Goal: Information Seeking & Learning: Learn about a topic

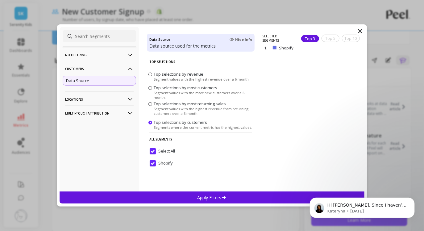
click at [359, 30] on icon at bounding box center [359, 30] width 7 height 7
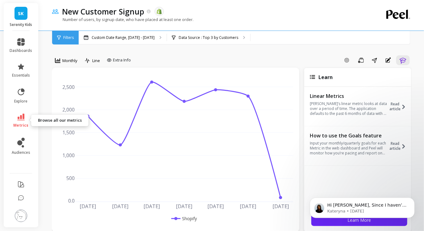
click at [21, 123] on span "metrics" at bounding box center [21, 125] width 15 height 5
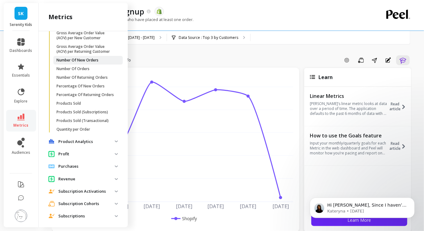
scroll to position [237, 0]
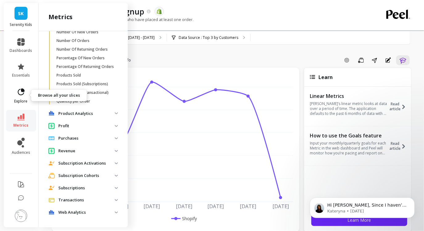
click at [24, 94] on icon at bounding box center [21, 92] width 9 height 9
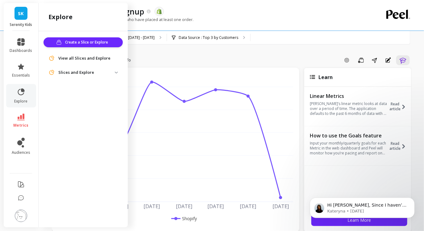
click at [81, 60] on span "View all Slices and Explore" at bounding box center [84, 58] width 52 height 6
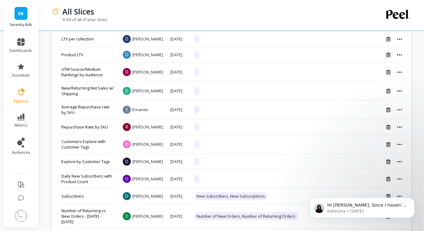
scroll to position [599, 0]
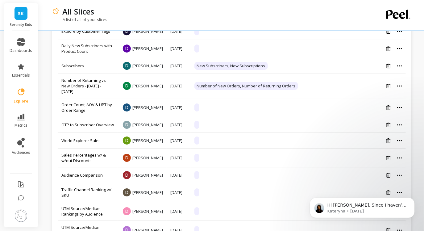
click at [82, 94] on link "Number of Returning vs New Orders - May - Jul 2024" at bounding box center [83, 85] width 44 height 17
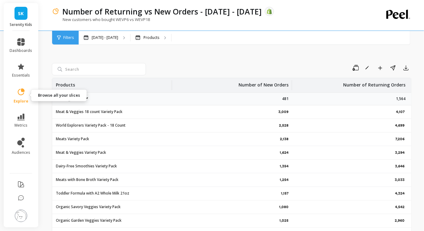
click at [21, 99] on span "explore" at bounding box center [21, 101] width 15 height 5
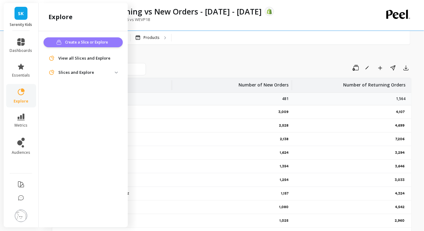
click at [72, 44] on span "Create a Slice or Explore" at bounding box center [87, 42] width 45 height 6
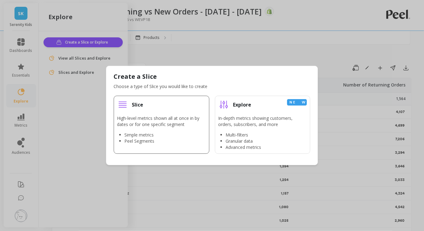
click at [175, 128] on div "High-level metrics shown all at once in by dates or for one specific segment Si…" at bounding box center [161, 129] width 89 height 29
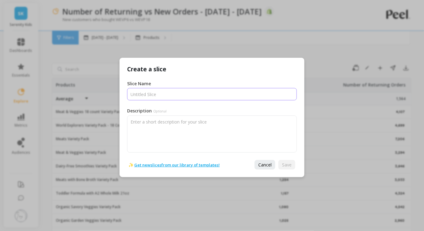
click at [174, 97] on input "Slice Name" at bounding box center [212, 94] width 170 height 12
type input "New vs Returning Customers"
click at [189, 163] on link "Get new slices from our library of templates!" at bounding box center [176, 165] width 85 height 6
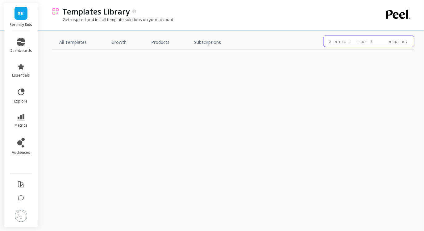
click at [350, 43] on input "text" at bounding box center [368, 40] width 91 height 11
type input "returning"
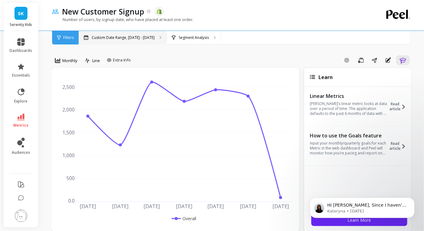
click at [154, 36] on p "Custom Date Range, Aug 1, 2024 - Feb 1, 2025" at bounding box center [123, 37] width 63 height 5
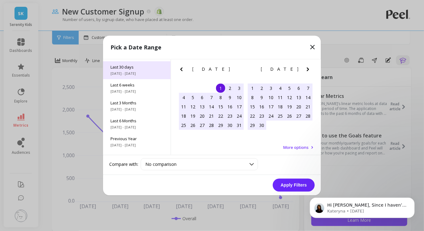
scroll to position [83, 0]
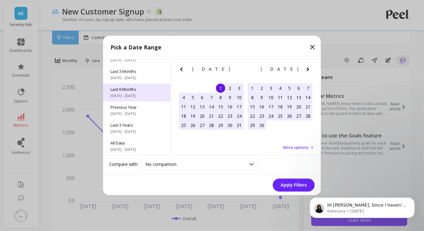
click at [138, 98] on div "Last 6 Months 3/1/2025 - 8/31/2025" at bounding box center [137, 93] width 68 height 18
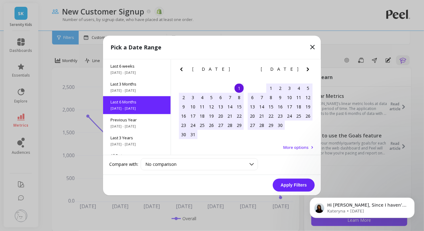
scroll to position [68, 0]
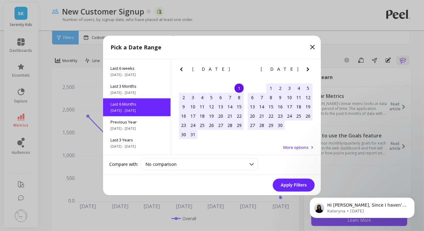
click at [293, 186] on button "Apply Filters" at bounding box center [294, 185] width 42 height 13
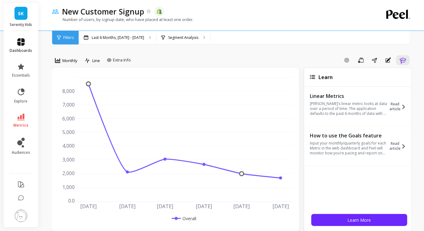
click at [24, 39] on icon at bounding box center [20, 41] width 7 height 7
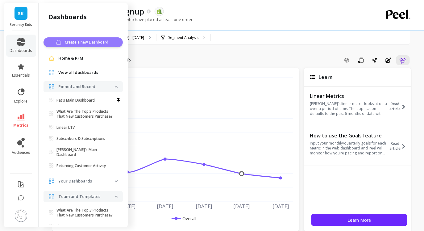
click at [76, 43] on span "Create a new Dashboard" at bounding box center [87, 42] width 45 height 6
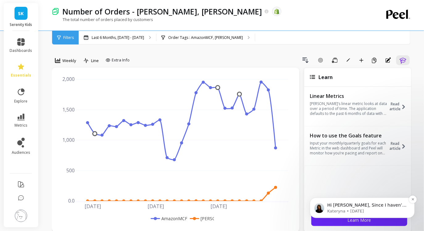
click at [353, 204] on p "Hi [PERSON_NAME], Since I haven’t heard back from you, I’ll go ahead and close …" at bounding box center [367, 205] width 80 height 6
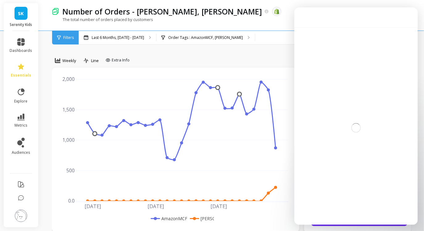
scroll to position [33, 0]
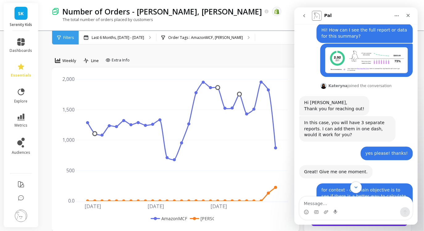
click at [355, 185] on icon "Scroll to bottom" at bounding box center [356, 187] width 6 height 6
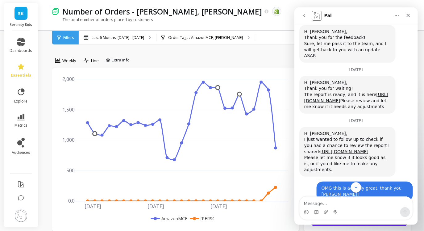
scroll to position [1790, 0]
click at [343, 149] on link "[URL][DOMAIN_NAME]" at bounding box center [344, 151] width 48 height 5
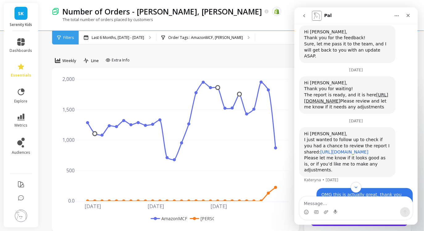
scroll to position [1, 0]
click at [358, 190] on button "Scroll to bottom" at bounding box center [355, 186] width 11 height 11
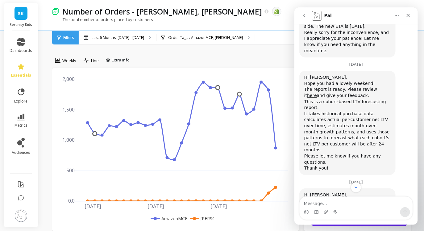
scroll to position [1517, 0]
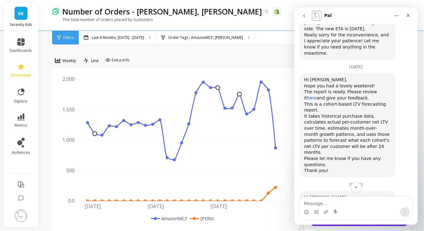
click at [316, 95] on link "here" at bounding box center [311, 97] width 10 height 5
click at [410, 16] on div "Close" at bounding box center [407, 15] width 11 height 11
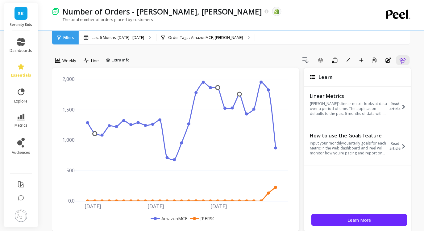
scroll to position [1902, 0]
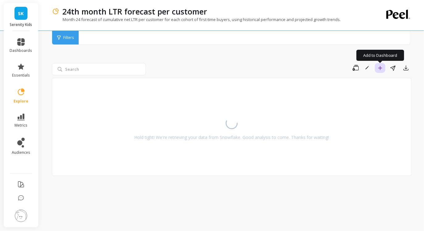
click at [380, 68] on icon "button" at bounding box center [380, 68] width 4 height 4
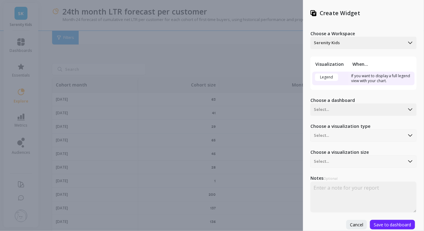
click at [293, 47] on div "Create Widget Choose a Workspace Serenity Kids Visualization When... Legend If …" at bounding box center [212, 115] width 424 height 231
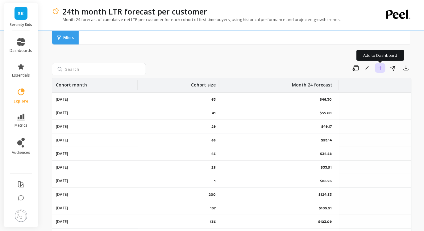
click at [381, 66] on icon "button" at bounding box center [380, 68] width 4 height 4
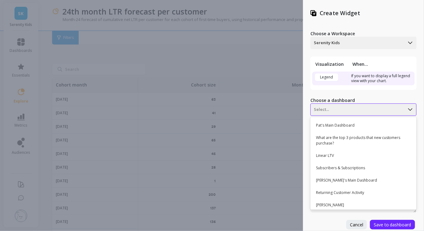
click at [369, 110] on div at bounding box center [358, 109] width 88 height 7
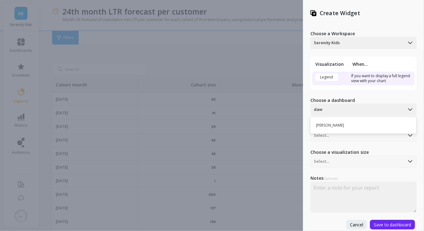
type input "dawn"
click at [331, 127] on div "[PERSON_NAME]" at bounding box center [362, 125] width 101 height 10
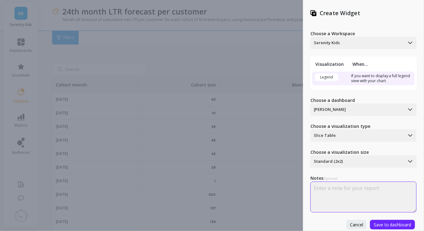
click at [385, 199] on textarea at bounding box center [363, 196] width 106 height 31
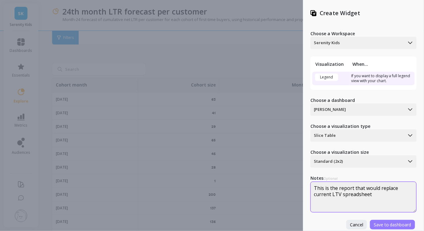
type textarea "This is the report that would replace current LTV spreadsheet"
click at [407, 225] on span "Save to dashboard" at bounding box center [392, 224] width 38 height 6
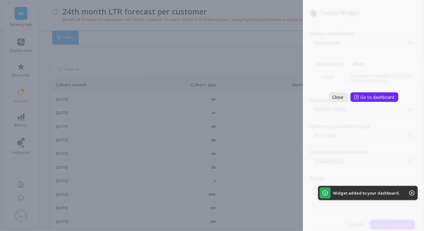
click at [341, 99] on span "Close" at bounding box center [337, 97] width 11 height 6
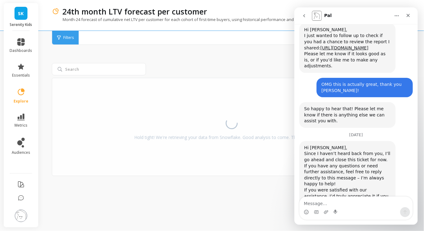
scroll to position [1902, 0]
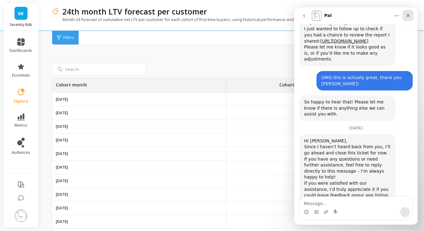
click at [409, 15] on icon "Close" at bounding box center [407, 15] width 5 height 5
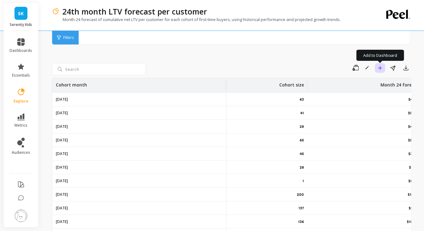
click at [383, 66] on button "Add to Dashboard" at bounding box center [380, 68] width 10 height 10
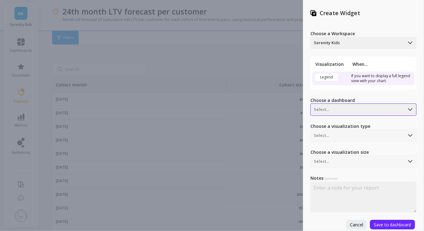
click at [361, 111] on div at bounding box center [358, 109] width 88 height 7
type input "dawn"
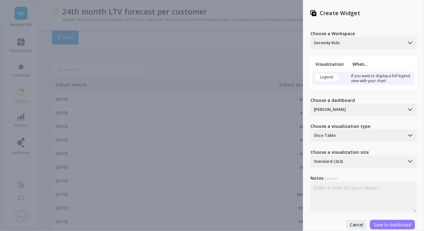
click at [395, 224] on span "Save to dashboard" at bounding box center [392, 224] width 38 height 6
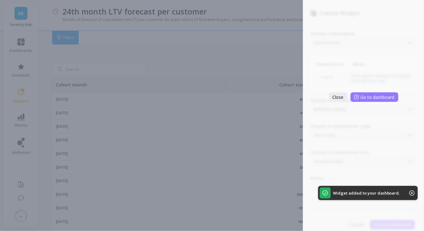
click at [368, 98] on span "Go to dashboard" at bounding box center [377, 97] width 34 height 6
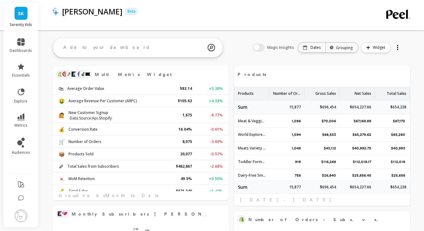
scroll to position [170, 163]
select select "sum"
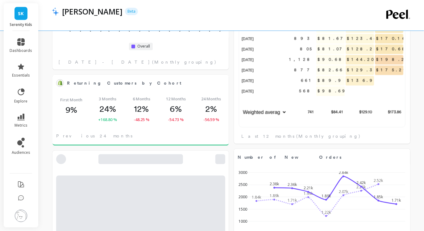
select select "sum"
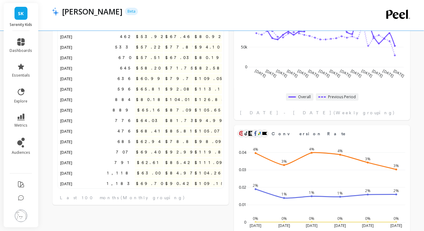
select select "sum"
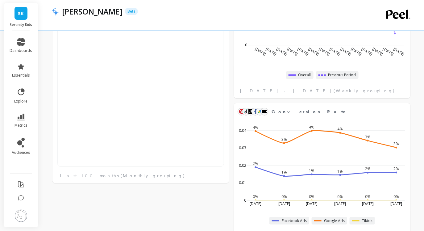
scroll to position [607, 0]
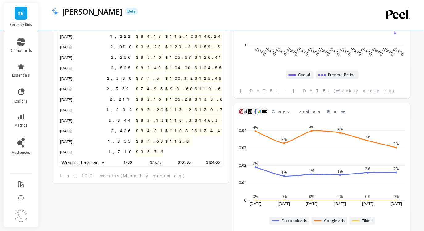
select select "sum"
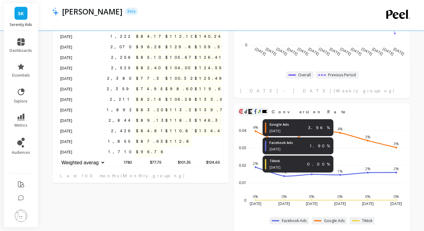
select select "sum"
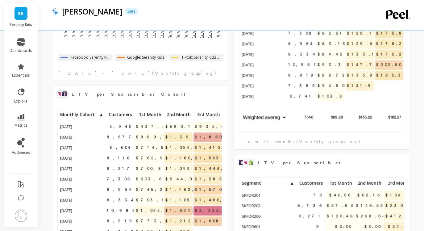
select select "sum"
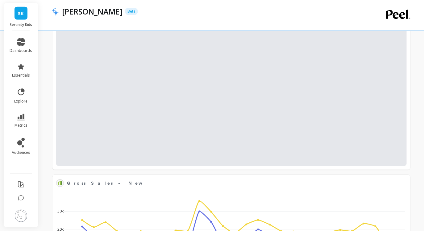
scroll to position [2405, 0]
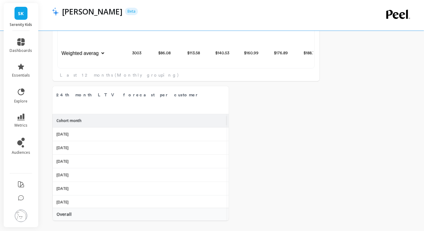
select select "sum"
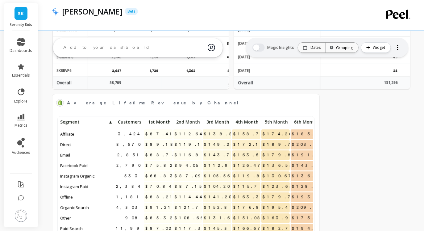
scroll to position [2187, 0]
select select "sum"
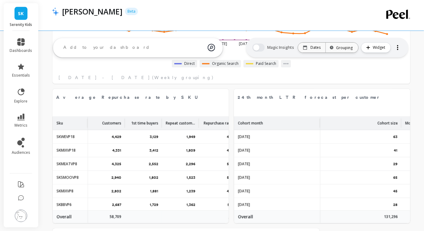
select select "sum"
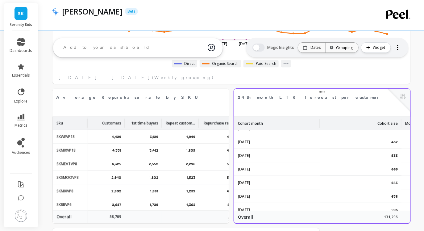
scroll to position [266, 0]
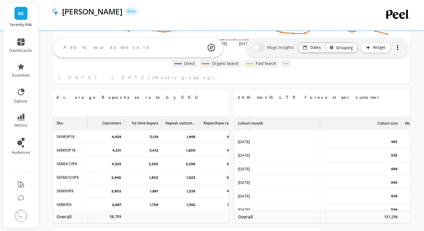
select select "sum"
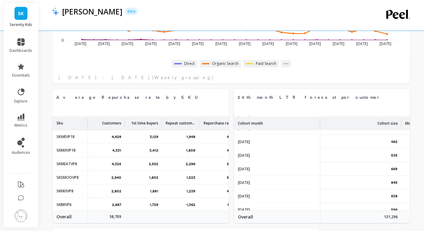
scroll to position [2405, 0]
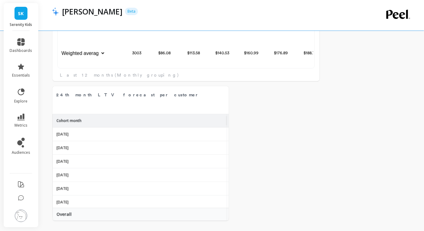
select select "sum"
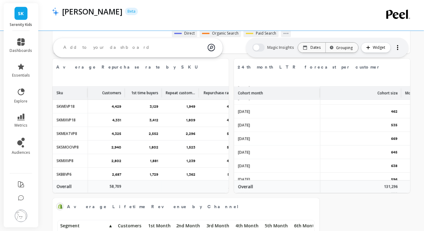
scroll to position [2084, 0]
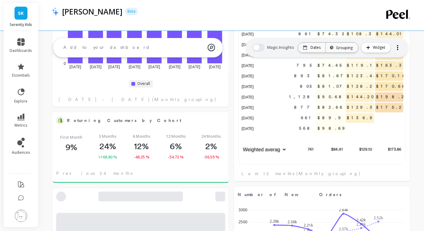
select select "sum"
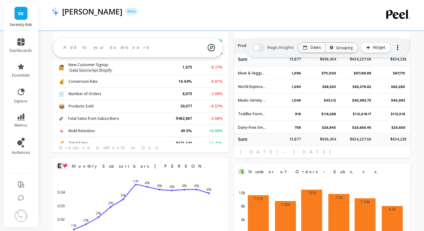
scroll to position [47, 0]
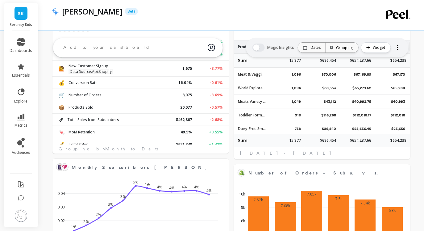
select select "sum"
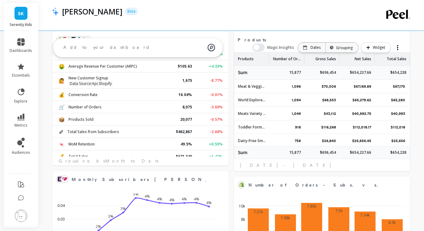
select select "sum"
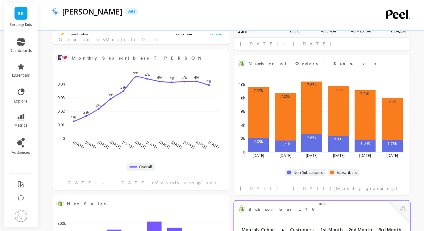
scroll to position [161, 0]
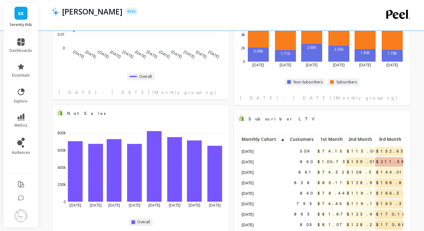
select select "sum"
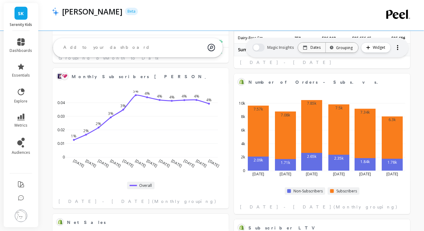
scroll to position [138, 0]
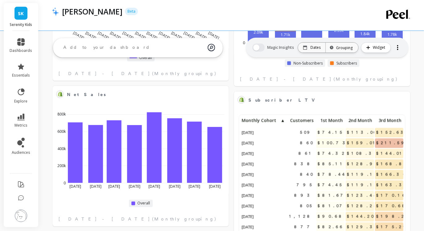
select select "sum"
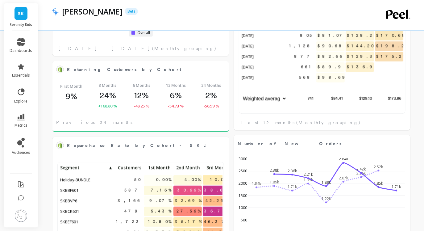
scroll to position [436, 0]
select select "sum"
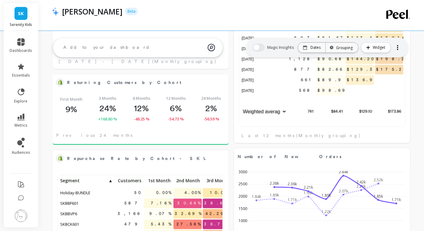
scroll to position [421, 0]
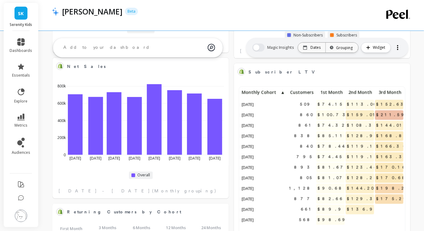
select select "sum"
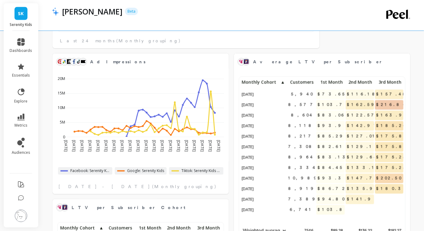
scroll to position [1168, 0]
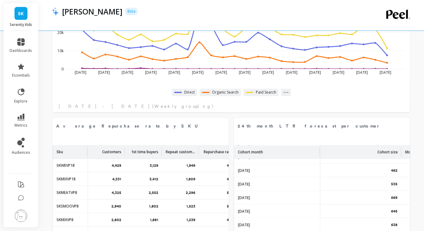
select select "sum"
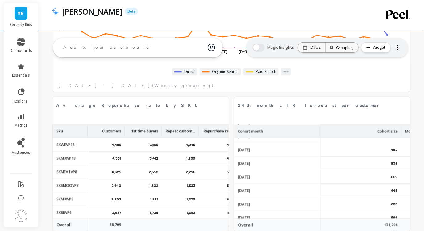
select select "sum"
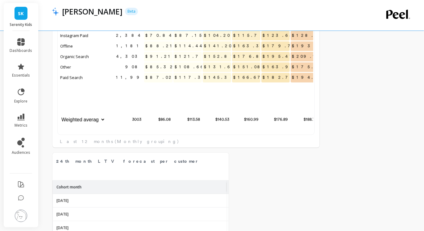
scroll to position [2340, 0]
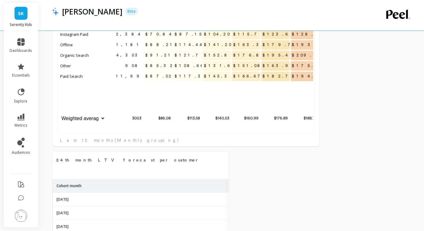
select select "sum"
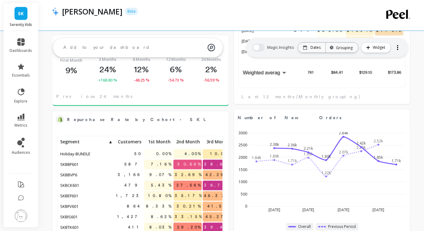
scroll to position [126, 0]
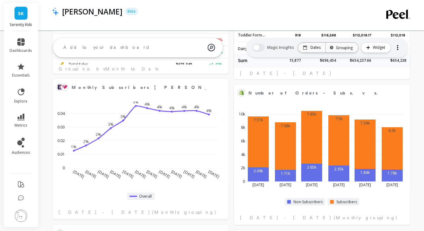
select select "sum"
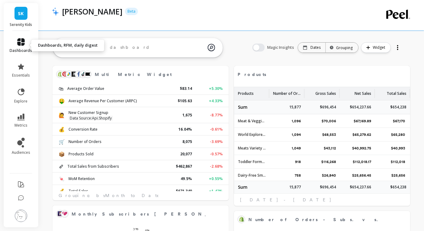
click at [25, 43] on link "dashboards" at bounding box center [21, 45] width 23 height 15
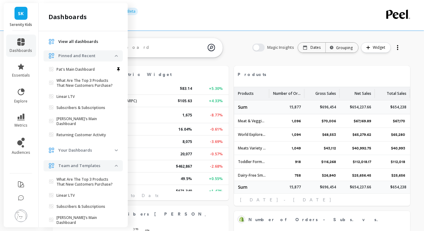
scroll to position [59, 0]
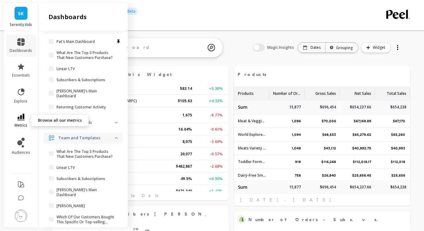
click at [22, 123] on span "metrics" at bounding box center [20, 125] width 13 height 5
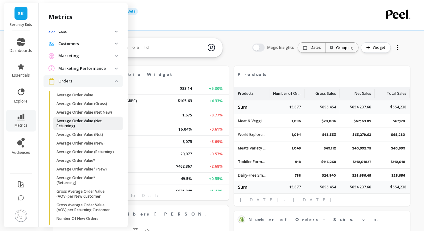
scroll to position [46, 0]
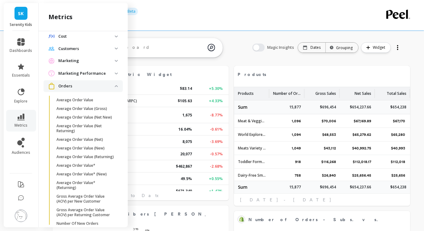
click at [92, 86] on p "Orders" at bounding box center [86, 86] width 56 height 6
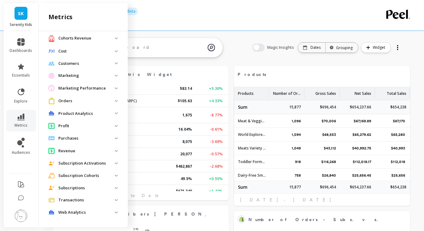
click at [92, 64] on p "Customers" at bounding box center [86, 63] width 56 height 6
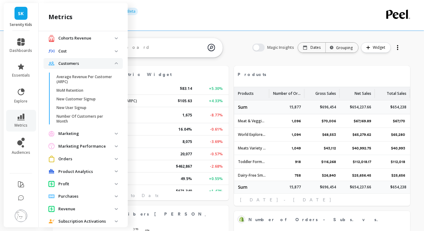
scroll to position [46, 0]
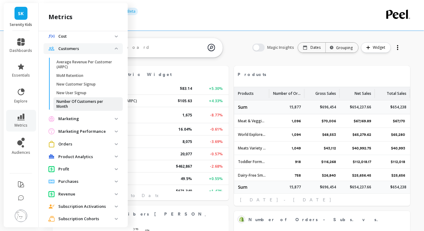
click at [86, 104] on p "Number Of Customers per Month" at bounding box center [85, 104] width 59 height 10
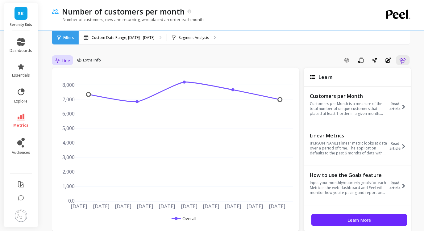
click at [67, 59] on span "Line" at bounding box center [66, 61] width 8 height 6
click at [70, 85] on div "Bar" at bounding box center [74, 86] width 35 height 6
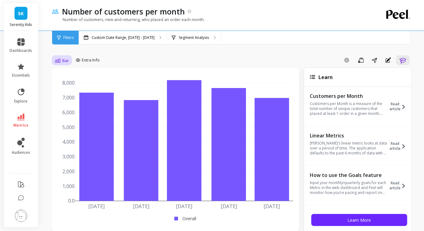
click at [64, 60] on span "Bar" at bounding box center [65, 61] width 6 height 6
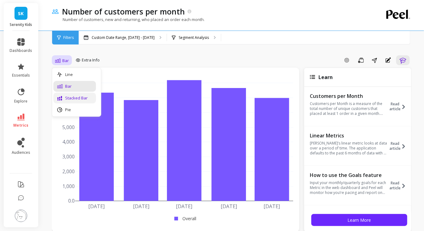
click at [71, 98] on div "Stacked Bar" at bounding box center [74, 98] width 35 height 6
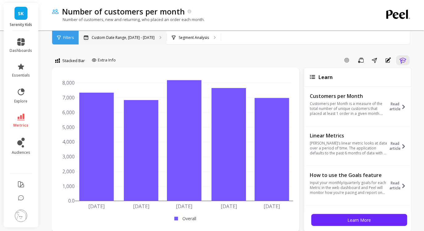
click at [117, 35] on p "Custom Date Range, [DATE] - [DATE]" at bounding box center [123, 37] width 63 height 5
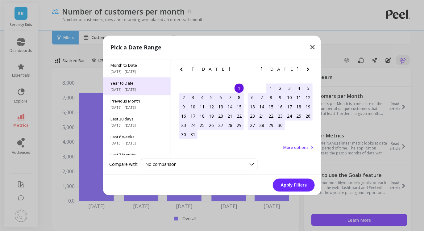
click at [133, 85] on span "Year to Date" at bounding box center [136, 83] width 53 height 6
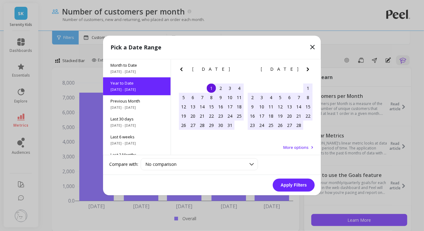
click at [305, 184] on button "Apply Filters" at bounding box center [294, 185] width 42 height 13
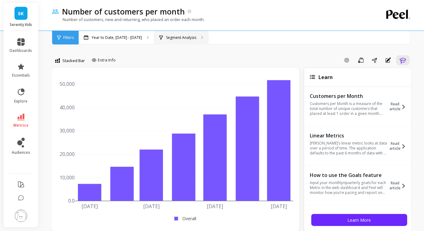
click at [181, 40] on p "Segment Analysis" at bounding box center [181, 37] width 30 height 5
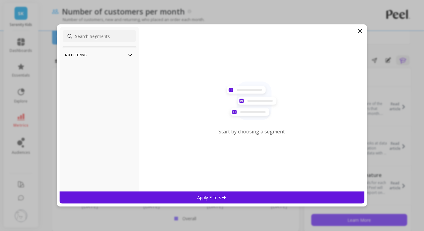
click at [128, 53] on filtering-icon at bounding box center [130, 54] width 7 height 7
click at [362, 28] on icon at bounding box center [359, 30] width 7 height 7
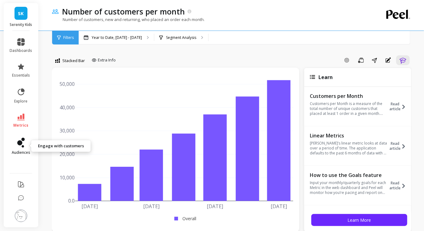
click at [16, 148] on link "audiences" at bounding box center [21, 145] width 23 height 17
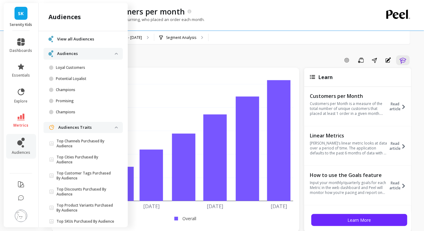
scroll to position [34, 0]
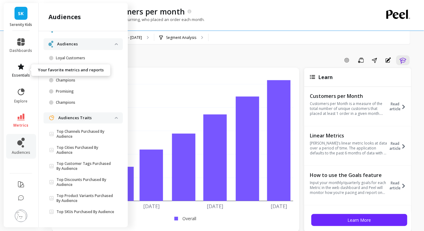
click at [23, 68] on icon at bounding box center [20, 66] width 7 height 7
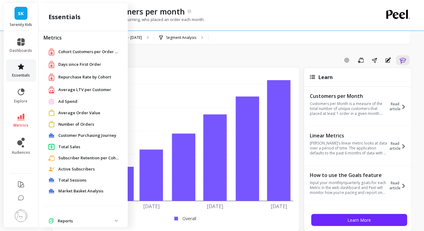
scroll to position [0, 0]
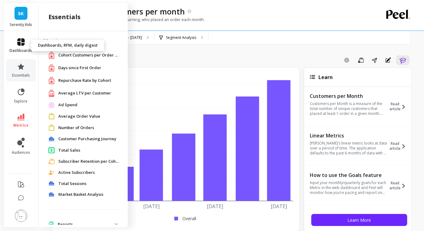
click at [21, 44] on icon at bounding box center [20, 41] width 7 height 7
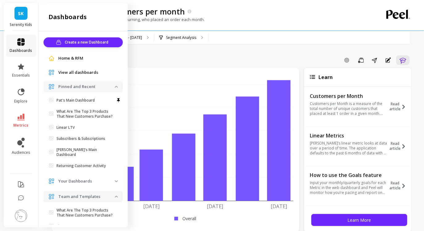
scroll to position [59, 0]
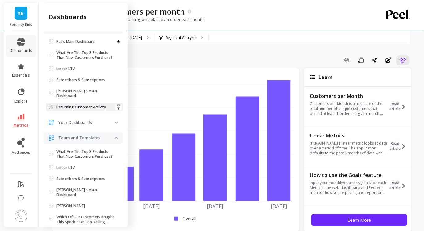
click at [58, 105] on link "Returning Customer Activity" at bounding box center [84, 107] width 77 height 9
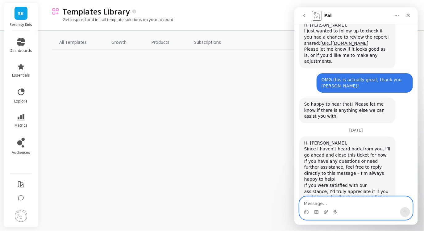
scroll to position [1902, 0]
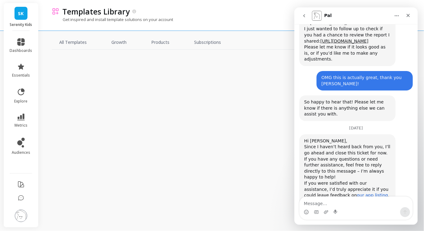
click at [356, 192] on link "our app listing" at bounding box center [371, 194] width 31 height 5
click at [409, 14] on icon "Close" at bounding box center [407, 15] width 5 height 5
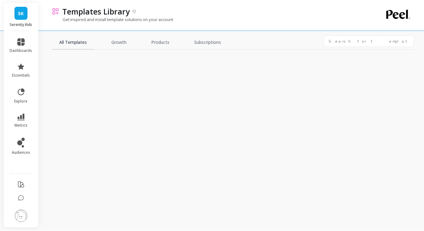
click at [77, 38] on link "All Templates" at bounding box center [73, 42] width 42 height 14
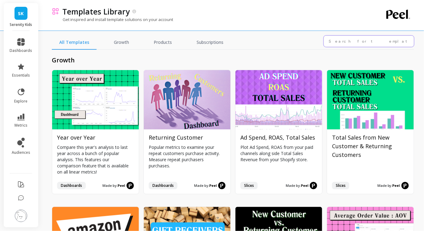
click at [360, 43] on input "text" at bounding box center [368, 40] width 91 height 11
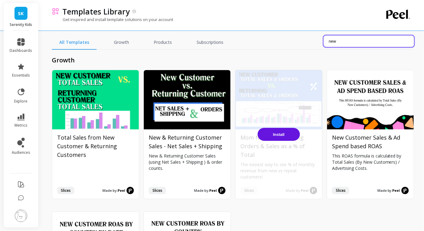
type input "new"
click at [279, 135] on span "Install" at bounding box center [279, 134] width 12 height 5
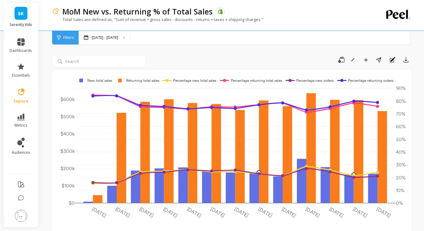
scroll to position [13, 0]
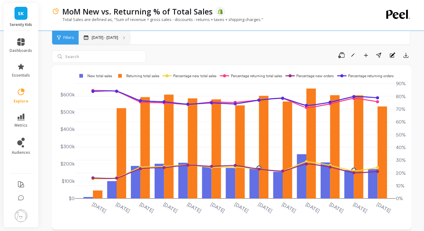
click at [118, 39] on p "[DATE] - [DATE]" at bounding box center [105, 37] width 27 height 5
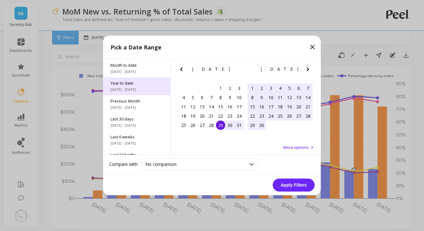
click at [128, 91] on span "1/1/2025 - 8/29/2025" at bounding box center [136, 89] width 53 height 5
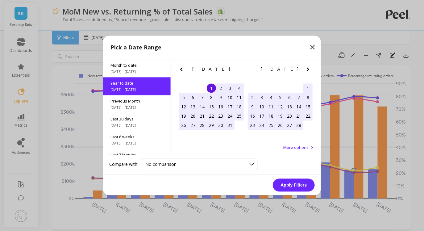
click at [293, 185] on button "Apply Filters" at bounding box center [294, 185] width 42 height 13
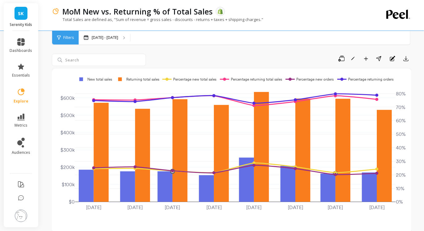
scroll to position [9, 0]
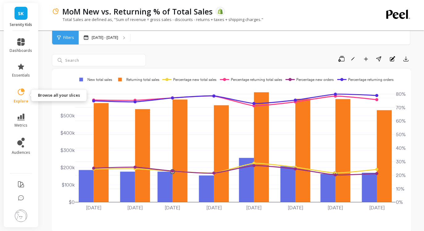
click at [22, 95] on icon at bounding box center [21, 92] width 9 height 9
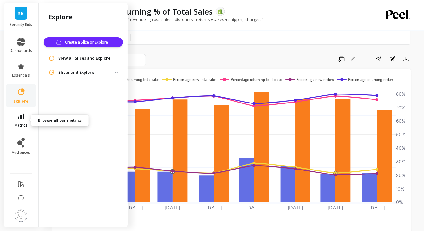
click at [23, 119] on icon at bounding box center [20, 116] width 7 height 7
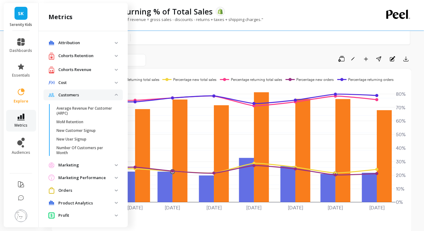
scroll to position [46, 0]
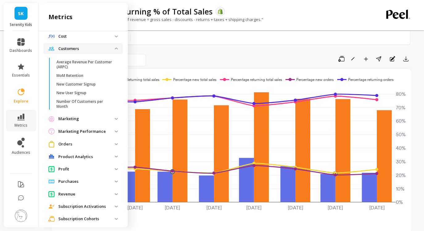
click at [93, 143] on p "Orders" at bounding box center [86, 144] width 56 height 6
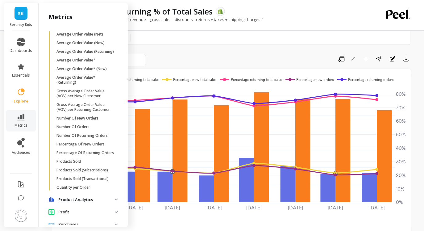
scroll to position [214, 0]
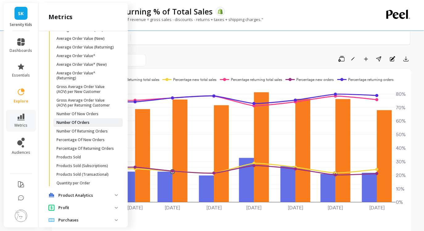
click at [64, 122] on p "Number Of Orders" at bounding box center [72, 122] width 33 height 5
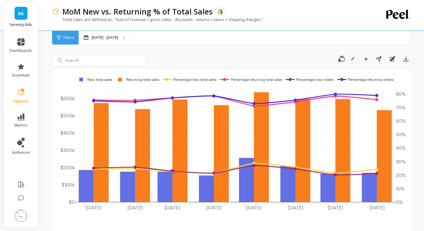
scroll to position [0, 0]
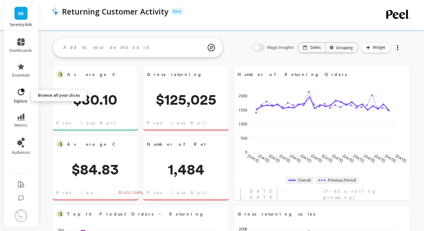
click at [22, 92] on icon at bounding box center [21, 92] width 9 height 9
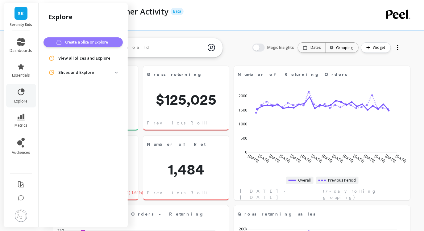
click at [78, 44] on span "Create a Slice or Explore" at bounding box center [87, 42] width 45 height 6
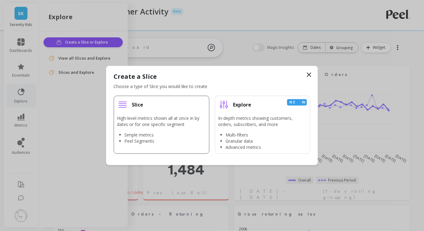
click at [158, 119] on p "High-level metrics shown all at once in by dates or for one specific segment" at bounding box center [161, 121] width 89 height 12
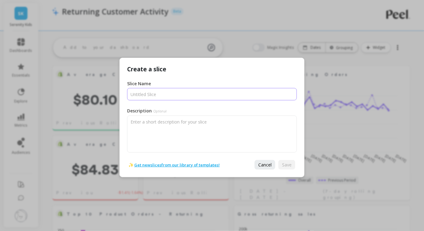
click at [162, 95] on input "Slice Name" at bounding box center [212, 94] width 170 height 12
type input "New vs Returning Customers"
click at [287, 166] on span "Save" at bounding box center [287, 165] width 10 height 6
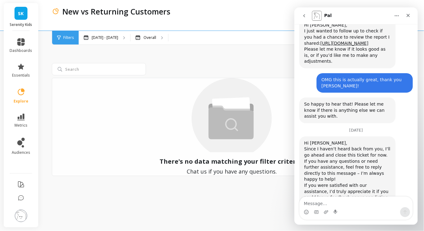
scroll to position [1902, 0]
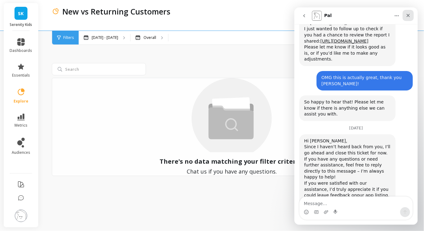
click at [410, 14] on icon "Close" at bounding box center [407, 15] width 5 height 5
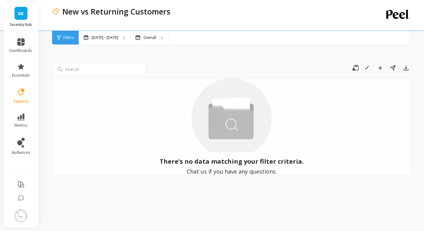
click at [64, 40] on span "Filters" at bounding box center [68, 37] width 10 height 5
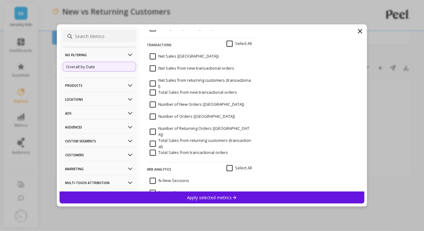
scroll to position [2689, 0]
click at [152, 129] on input "Number of Returning Orders ([GEOGRAPHIC_DATA])" at bounding box center [201, 132] width 102 height 12
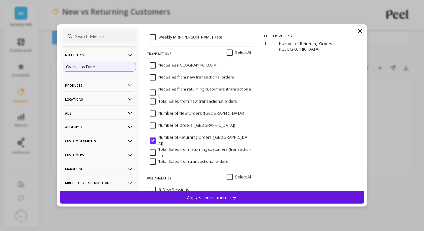
scroll to position [2676, 0]
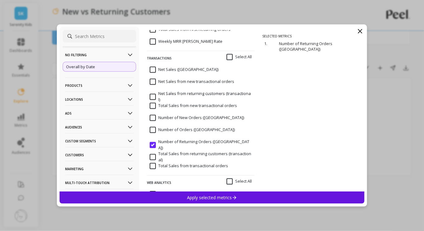
click at [155, 114] on div "Number of New Orders (tx)" at bounding box center [201, 121] width 108 height 18
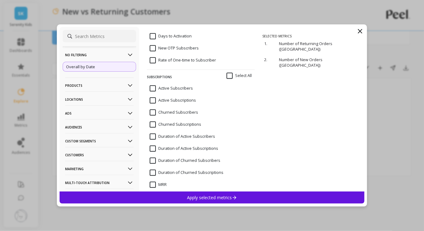
scroll to position [2172, 0]
click at [195, 198] on p "Apply selected metrics" at bounding box center [212, 197] width 50 height 6
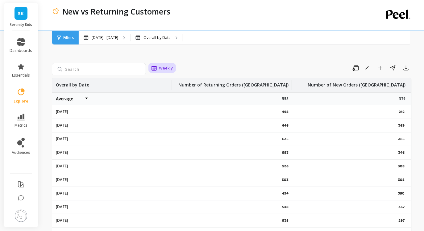
click at [169, 69] on span "Weekly" at bounding box center [166, 68] width 14 height 6
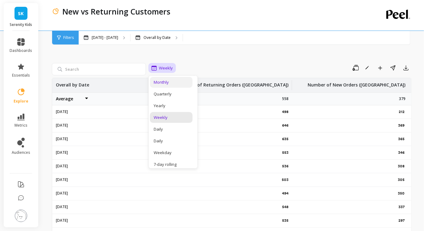
click at [167, 84] on div "Monthly" at bounding box center [171, 82] width 35 height 6
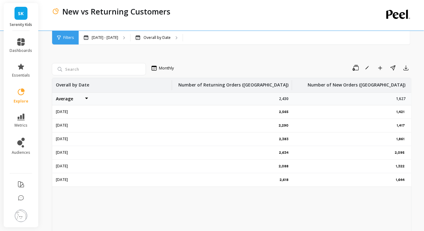
click at [61, 38] on div "Filters" at bounding box center [65, 38] width 27 height 14
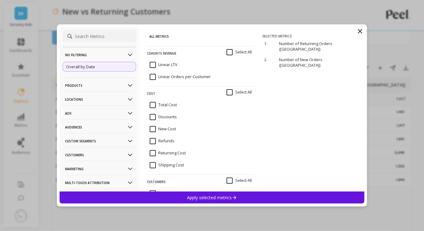
click at [103, 156] on p "Customers" at bounding box center [99, 155] width 68 height 16
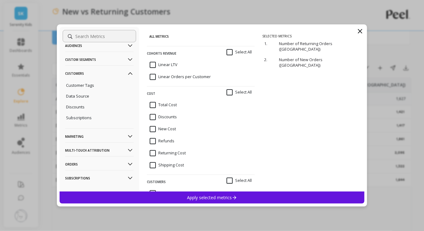
scroll to position [83, 0]
click at [90, 162] on p "Orders" at bounding box center [99, 163] width 68 height 16
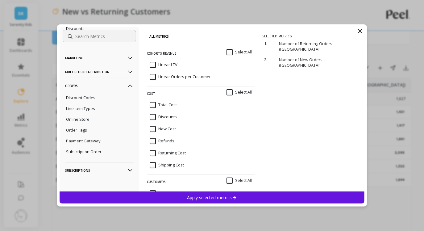
scroll to position [159, 0]
click at [92, 155] on p "Subscription Order" at bounding box center [83, 152] width 35 height 6
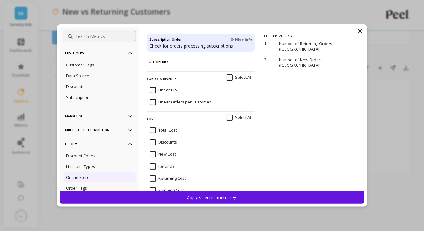
scroll to position [97, 0]
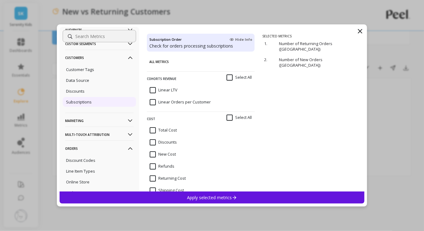
click at [96, 100] on div "Subscriptions" at bounding box center [99, 102] width 73 height 10
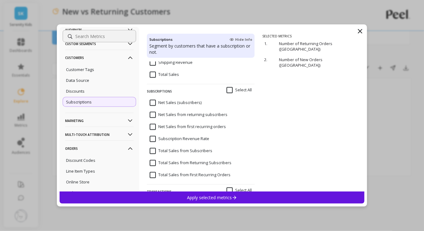
scroll to position [1025, 0]
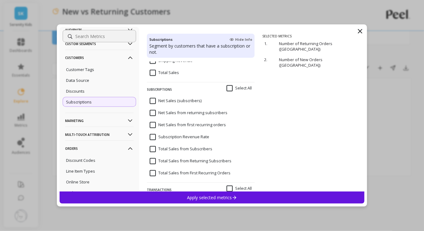
click at [155, 174] on input "Total Sales from First Recurring Orders" at bounding box center [190, 173] width 81 height 6
click at [153, 172] on input "Total Sales from First Recurring Orders" at bounding box center [190, 173] width 81 height 6
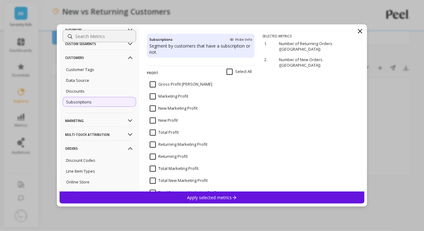
scroll to position [574, 0]
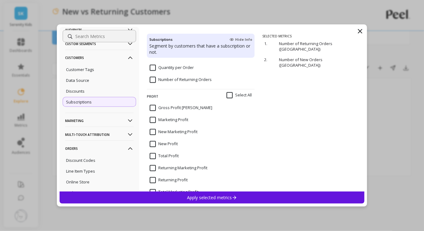
click at [366, 29] on div "No filtering Overall by Date Products Product Collections Product Tags Product …" at bounding box center [212, 115] width 310 height 182
click at [359, 31] on icon at bounding box center [359, 30] width 7 height 7
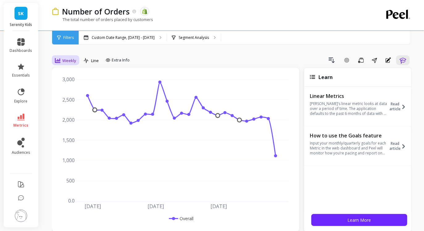
click at [66, 61] on span "Weekly" at bounding box center [69, 61] width 14 height 6
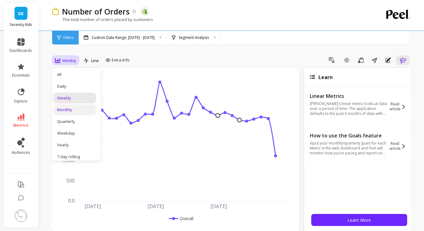
click at [76, 111] on div "Monthly" at bounding box center [74, 110] width 35 height 6
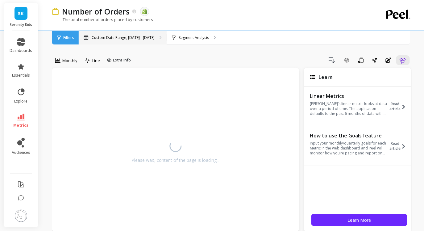
click at [124, 42] on div "Custom Date Range, [DATE] - [DATE]" at bounding box center [123, 38] width 88 height 14
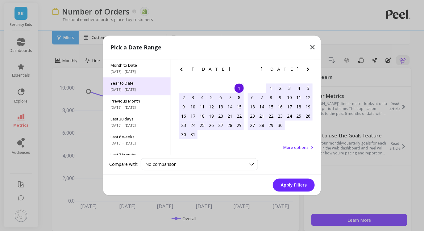
click at [142, 80] on div "Year to Date [DATE] - [DATE]" at bounding box center [137, 86] width 68 height 18
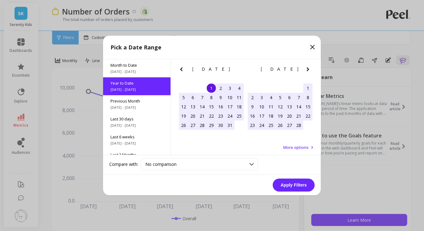
click at [302, 187] on button "Apply Filters" at bounding box center [294, 185] width 42 height 13
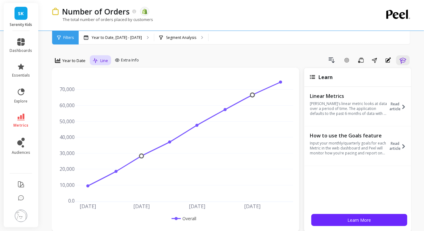
click at [104, 60] on span "Line" at bounding box center [104, 61] width 8 height 6
click at [110, 96] on div "Stacked Bar" at bounding box center [112, 98] width 35 height 6
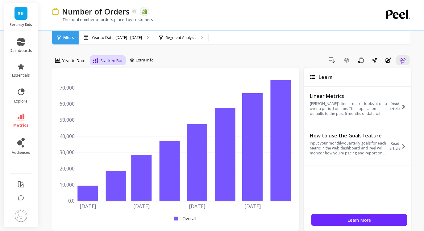
click at [108, 65] on div "Stacked Bar" at bounding box center [108, 60] width 34 height 10
click at [108, 82] on div "Bar" at bounding box center [112, 86] width 43 height 11
click at [70, 34] on div "Filters" at bounding box center [65, 38] width 27 height 14
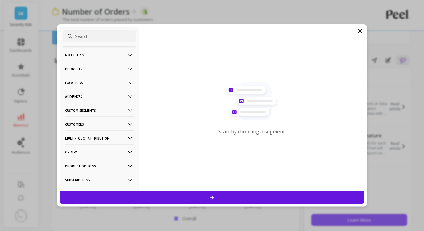
click at [93, 148] on p "Orders" at bounding box center [99, 152] width 68 height 16
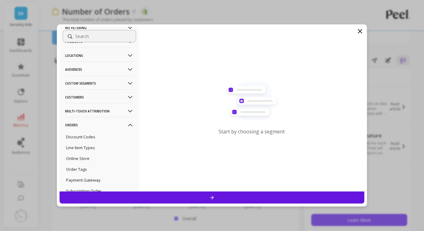
scroll to position [82, 0]
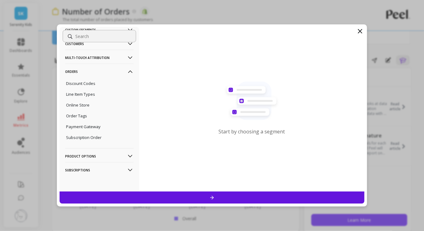
click at [93, 170] on p "Subscriptions" at bounding box center [99, 170] width 68 height 16
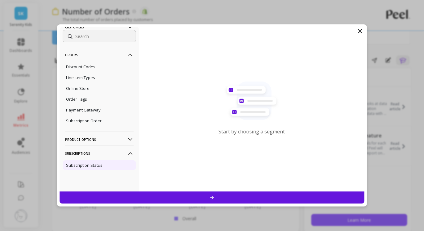
scroll to position [0, 0]
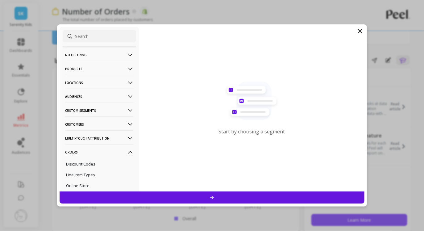
click at [96, 127] on p "Customers" at bounding box center [99, 124] width 68 height 16
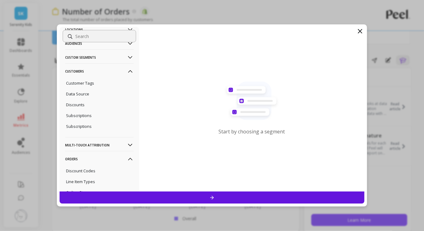
scroll to position [52, 0]
click at [96, 125] on div "Subscriptions" at bounding box center [99, 127] width 73 height 10
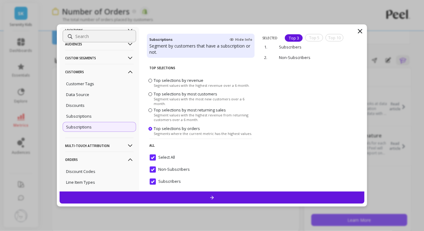
click at [151, 195] on div at bounding box center [212, 197] width 305 height 12
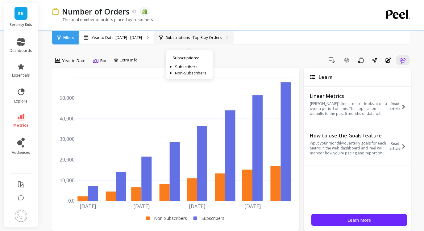
click at [215, 39] on p "Subscriptions : Top 3 by Orders" at bounding box center [193, 37] width 55 height 5
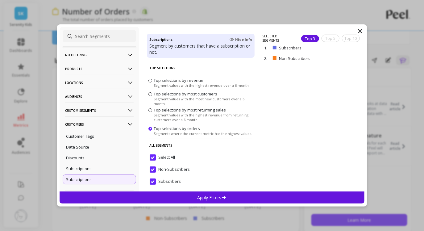
click at [223, 191] on div "Apply Filters" at bounding box center [212, 197] width 305 height 12
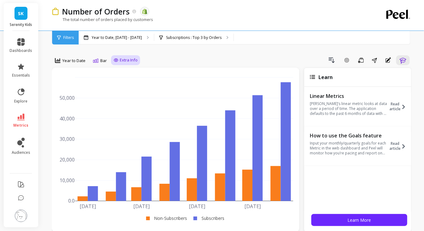
click at [123, 63] on span "Extra Info" at bounding box center [129, 60] width 18 height 6
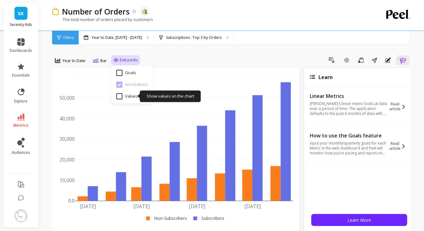
click at [120, 95] on input "Values" at bounding box center [127, 96] width 22 height 6
checkbox input "true"
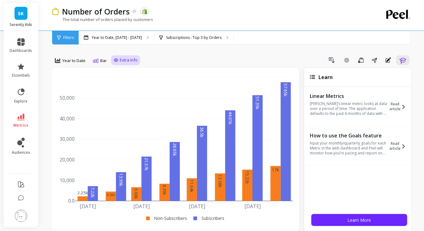
click at [179, 61] on div "Drill Down Add Goal Save Share Annotations Learn" at bounding box center [275, 60] width 271 height 10
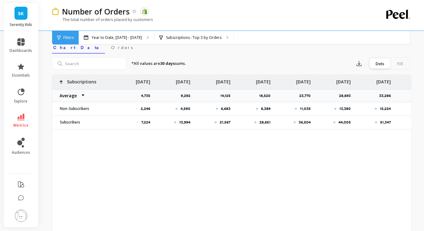
scroll to position [173, 0]
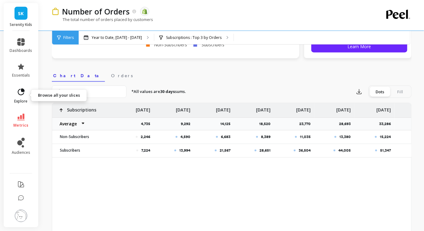
click at [24, 101] on span "explore" at bounding box center [20, 101] width 13 height 5
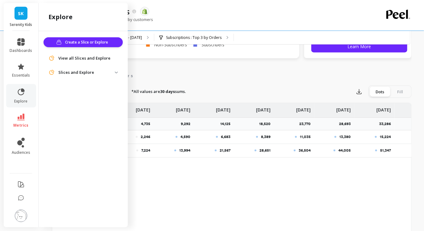
click at [75, 75] on p "Slices and Explore" at bounding box center [86, 72] width 56 height 6
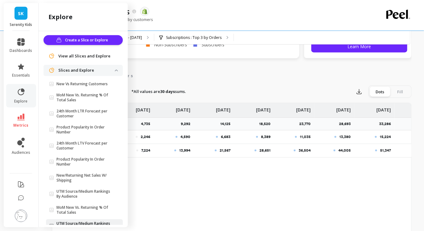
scroll to position [0, 0]
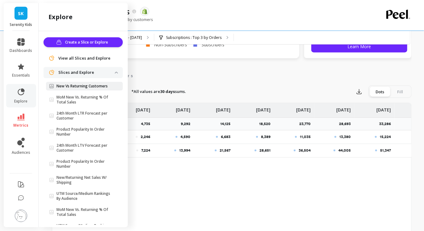
click at [91, 88] on p "New Vs Returning Customers" at bounding box center [81, 86] width 51 height 5
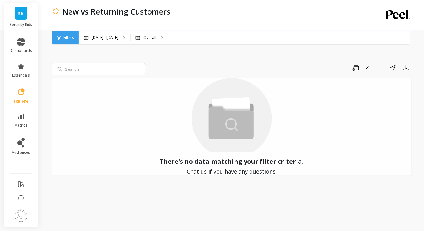
click at [68, 41] on div "Filters" at bounding box center [65, 38] width 27 height 14
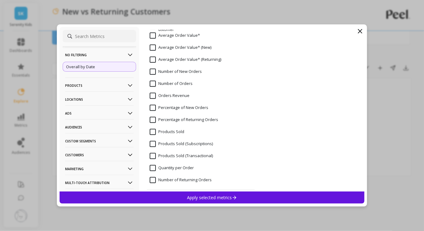
scroll to position [1529, 0]
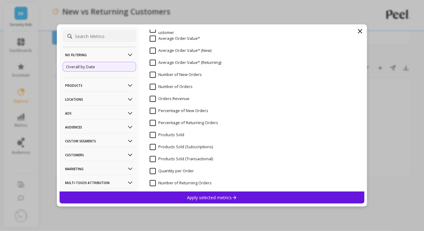
click at [188, 75] on input "Number of New Orders" at bounding box center [176, 75] width 52 height 6
click at [157, 182] on input "Number of Returning Orders" at bounding box center [181, 183] width 62 height 6
click at [169, 198] on div "Apply selected metrics" at bounding box center [212, 197] width 305 height 12
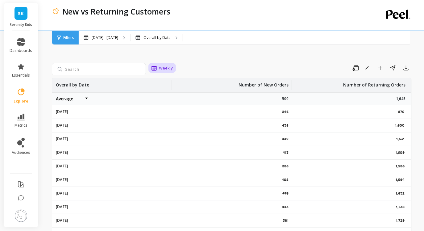
click at [159, 69] on span "Weekly" at bounding box center [166, 68] width 14 height 6
click at [169, 84] on div "Monthly" at bounding box center [171, 82] width 35 height 6
click at [117, 34] on div "[DATE] - [DATE]" at bounding box center [104, 38] width 51 height 14
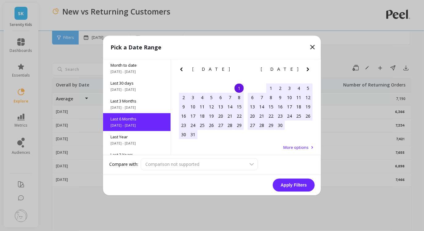
click at [312, 48] on icon at bounding box center [312, 46] width 7 height 7
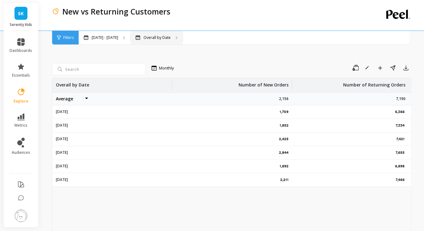
click at [161, 35] on p "Overall by Date" at bounding box center [156, 37] width 27 height 5
click at [17, 117] on link "metrics" at bounding box center [21, 120] width 23 height 14
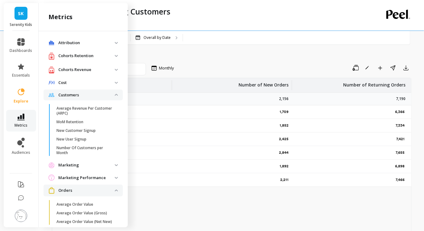
scroll to position [214, 0]
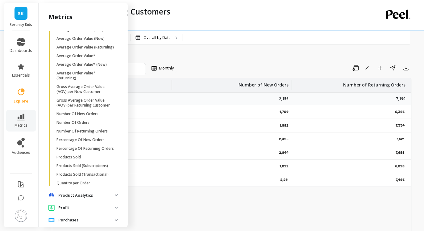
click at [78, 197] on p "Product Analytics" at bounding box center [86, 195] width 56 height 6
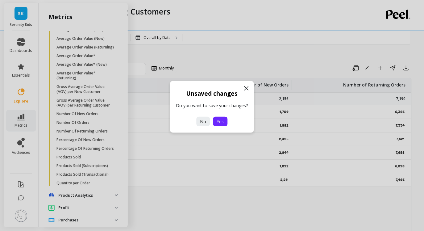
scroll to position [0, 0]
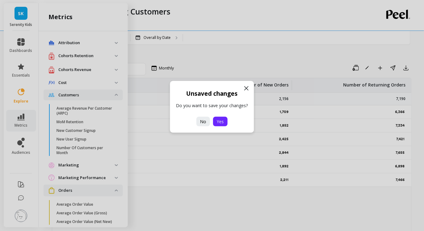
click at [220, 123] on span "Yes" at bounding box center [220, 121] width 7 height 6
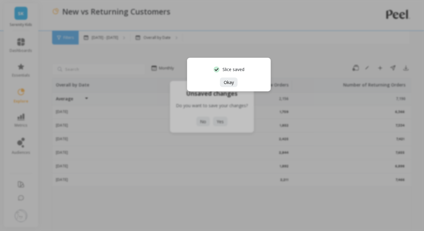
click at [232, 77] on div "Slice saved Okay" at bounding box center [229, 75] width 84 height 34
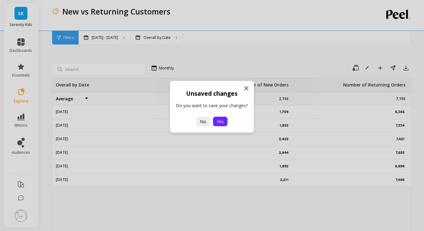
click at [220, 124] on button "Yes" at bounding box center [220, 122] width 14 height 10
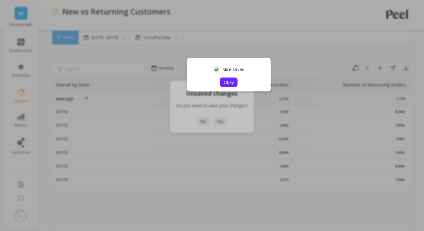
click at [230, 83] on span "Okay" at bounding box center [229, 82] width 10 height 6
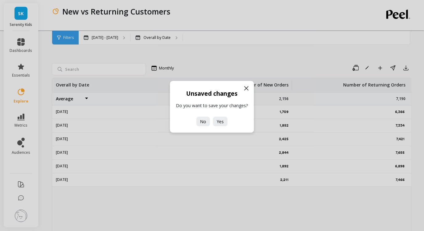
click at [26, 124] on div "Unsaved changes Do you want to save your changes? No Yes" at bounding box center [212, 115] width 424 height 231
click at [23, 117] on div "Unsaved changes Do you want to save your changes? No Yes" at bounding box center [212, 115] width 424 height 231
click at [22, 187] on div "Unsaved changes Do you want to save your changes? No Yes" at bounding box center [212, 115] width 424 height 231
click at [221, 118] on span "Yes" at bounding box center [220, 121] width 7 height 6
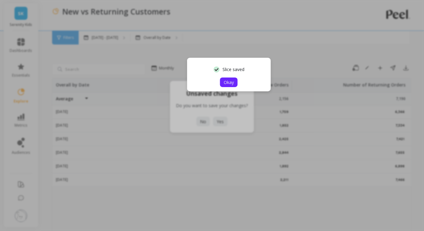
click at [229, 87] on button "Okay" at bounding box center [229, 82] width 18 height 10
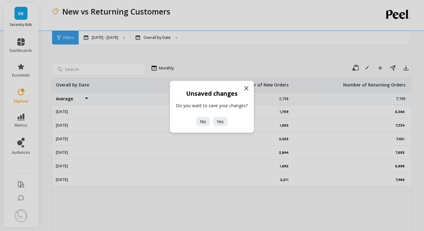
click at [246, 90] on icon at bounding box center [246, 87] width 7 height 7
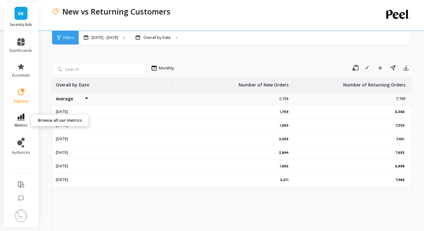
click at [14, 120] on link "metrics" at bounding box center [21, 120] width 23 height 14
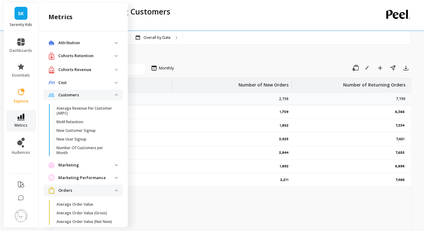
scroll to position [214, 0]
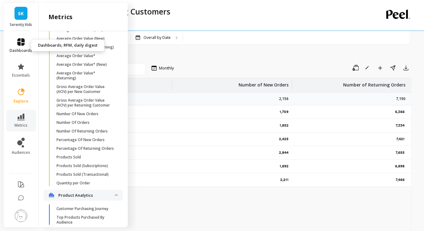
click at [25, 41] on link "dashboards" at bounding box center [21, 45] width 23 height 15
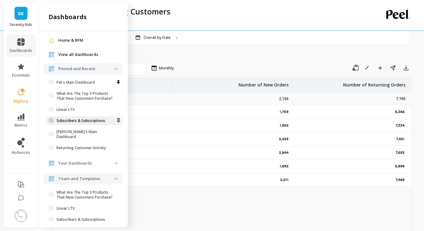
scroll to position [0, 0]
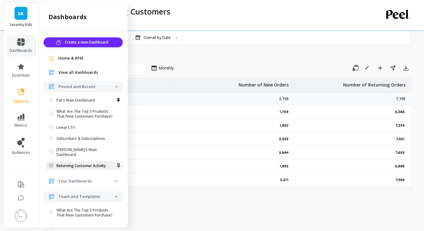
click at [84, 163] on p "Returning Customer Activity" at bounding box center [80, 165] width 49 height 5
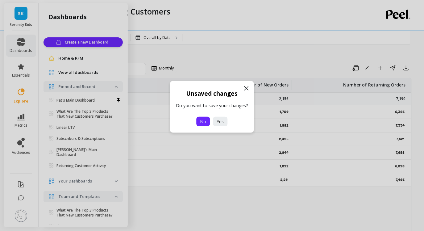
click at [206, 123] on span "No" at bounding box center [203, 121] width 6 height 6
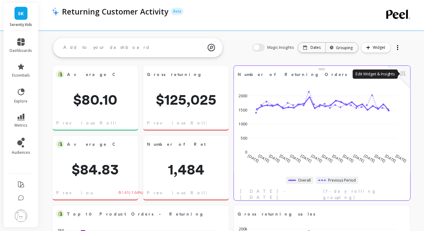
click at [403, 77] on button at bounding box center [402, 74] width 7 height 9
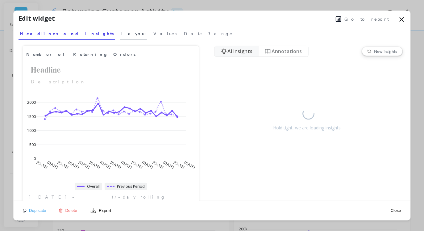
click at [121, 34] on span "Layout" at bounding box center [133, 34] width 25 height 6
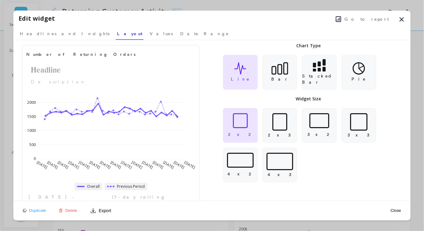
click at [373, 18] on span "Go to report" at bounding box center [366, 19] width 44 height 6
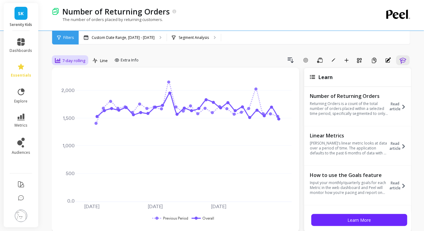
click at [80, 64] on div "7-day rolling" at bounding box center [70, 60] width 30 height 7
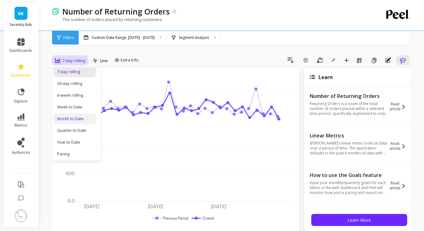
scroll to position [85, 0]
click at [75, 144] on div "Year to Date" at bounding box center [74, 142] width 35 height 6
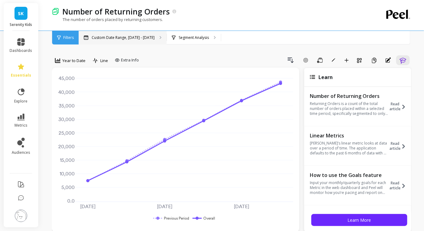
click at [138, 37] on p "Custom Date Range, Mar 1 - Aug 28" at bounding box center [123, 37] width 63 height 5
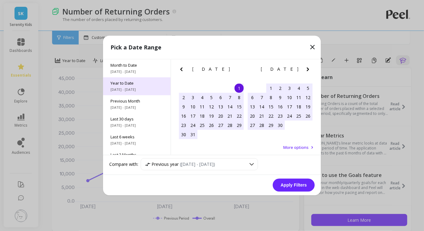
click at [144, 83] on span "Year to Date" at bounding box center [136, 83] width 53 height 6
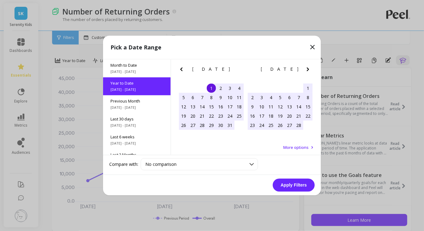
click at [288, 183] on button "Apply Filters" at bounding box center [294, 185] width 42 height 13
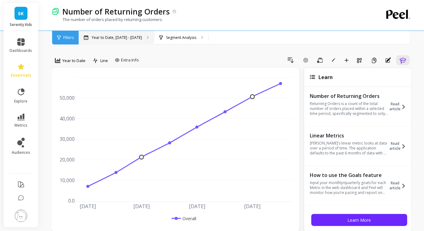
click at [131, 35] on p "Year to Date, Jan 1 - Aug 29" at bounding box center [117, 37] width 50 height 5
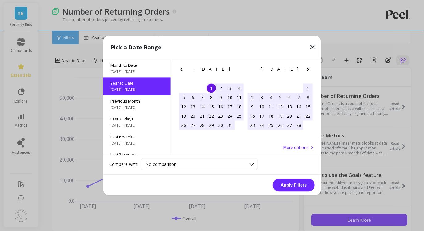
click at [315, 46] on icon at bounding box center [312, 46] width 7 height 7
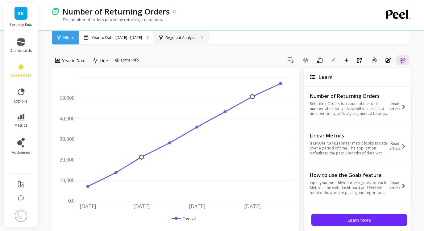
click at [174, 39] on p "Segment Analysis" at bounding box center [181, 37] width 30 height 5
click at [66, 38] on span "Filters" at bounding box center [68, 37] width 10 height 5
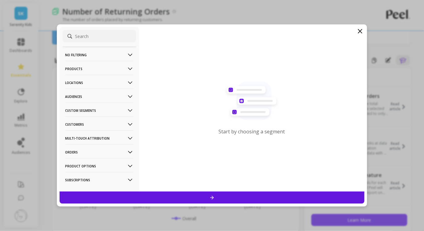
click at [88, 125] on p "Customers" at bounding box center [99, 124] width 68 height 16
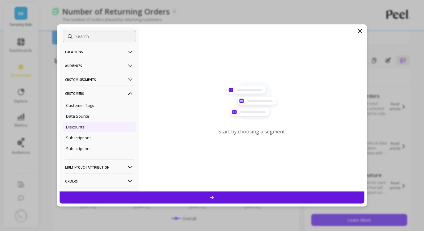
scroll to position [33, 0]
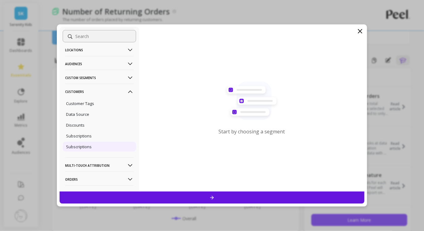
click at [89, 146] on p "Subscriptions" at bounding box center [79, 147] width 26 height 6
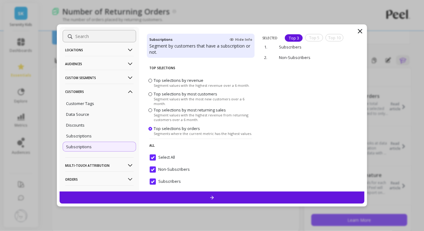
click at [138, 193] on div at bounding box center [212, 197] width 305 height 12
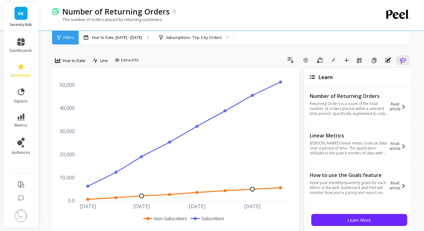
click at [66, 38] on span "Filters" at bounding box center [68, 37] width 10 height 5
click at [18, 43] on icon at bounding box center [20, 41] width 7 height 7
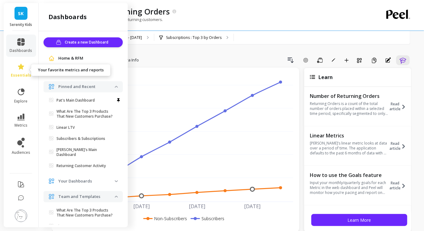
click at [24, 72] on link "essentials" at bounding box center [21, 70] width 23 height 15
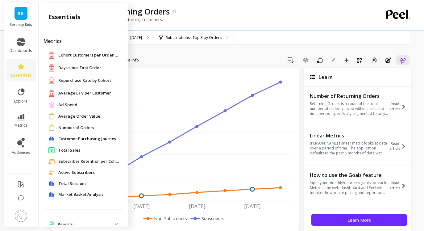
click at [65, 127] on span "Number of Orders" at bounding box center [76, 128] width 36 height 6
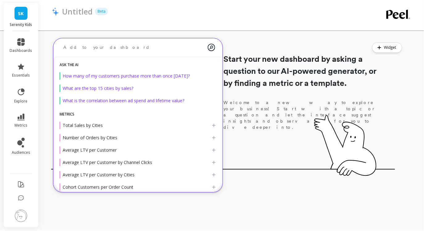
click at [102, 49] on textarea at bounding box center [132, 47] width 149 height 16
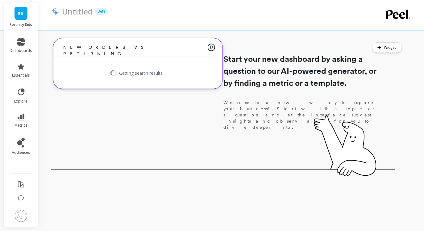
type textarea "NEW ORDERS VS RETURNING"
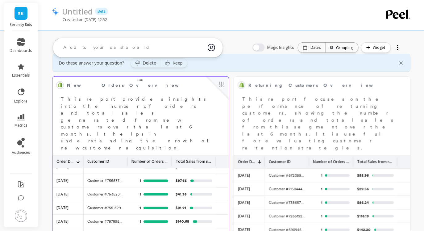
scroll to position [29, 0]
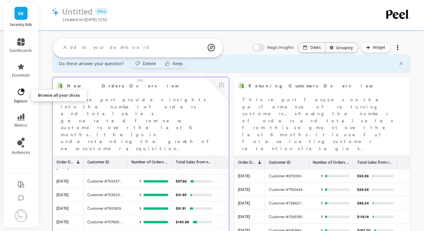
click at [23, 95] on icon at bounding box center [21, 92] width 9 height 9
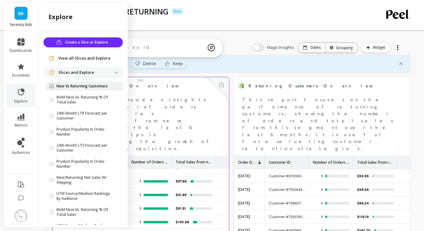
click at [80, 86] on p "New Vs Returning Customers" at bounding box center [81, 86] width 51 height 5
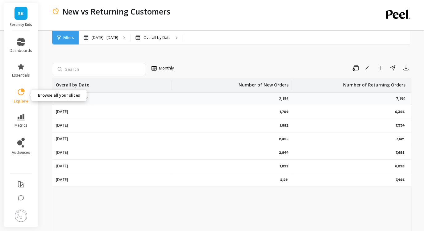
click at [24, 99] on span "explore" at bounding box center [21, 101] width 15 height 5
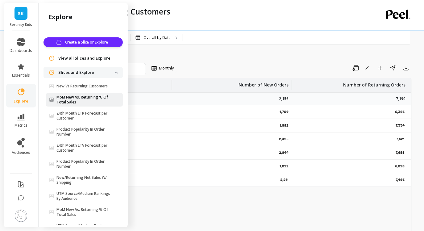
click at [63, 98] on p "MoM New Vs. Returning % Of Total Sales" at bounding box center [85, 100] width 58 height 10
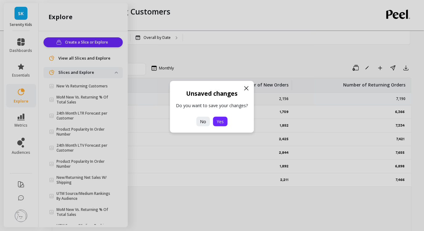
click at [222, 119] on span "Yes" at bounding box center [220, 121] width 7 height 6
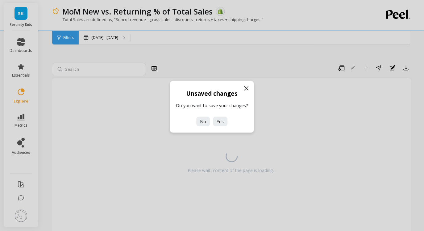
drag, startPoint x: 206, startPoint y: 123, endPoint x: 263, endPoint y: 109, distance: 58.6
click at [264, 110] on div "Unsaved changes Do you want to save your changes? No Yes" at bounding box center [212, 115] width 424 height 231
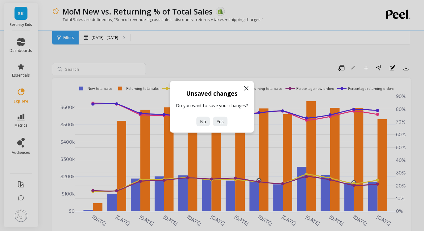
click at [246, 86] on icon at bounding box center [246, 87] width 7 height 7
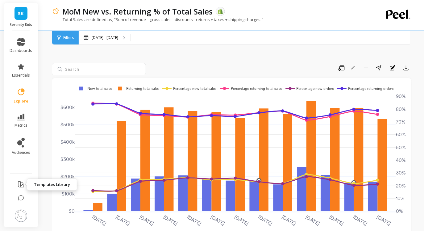
click at [23, 187] on icon at bounding box center [20, 183] width 7 height 7
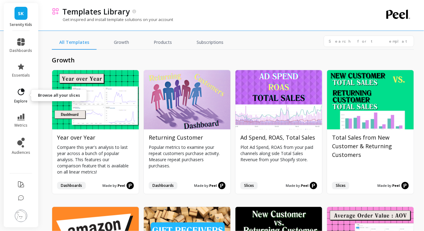
click at [18, 93] on icon at bounding box center [21, 91] width 7 height 7
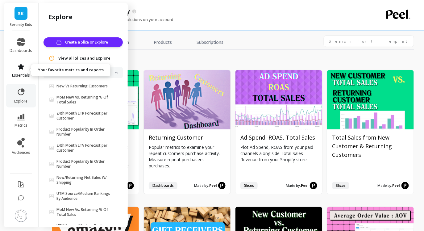
click at [17, 72] on link "essentials" at bounding box center [21, 70] width 23 height 15
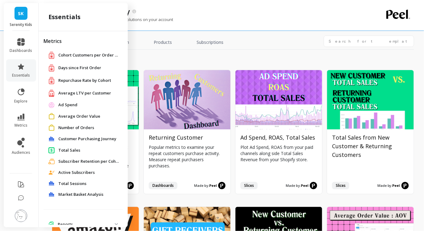
click at [82, 128] on span "Number of Orders" at bounding box center [76, 128] width 36 height 6
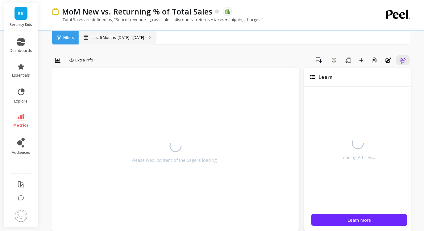
click at [122, 37] on p "Last 6 Months, Mar 1 - Aug 29" at bounding box center [118, 37] width 52 height 5
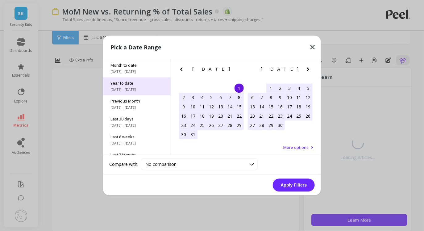
click at [132, 83] on span "Year to date" at bounding box center [136, 83] width 53 height 6
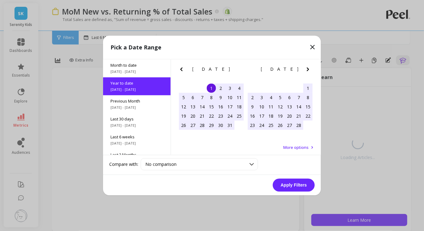
click at [280, 185] on button "Apply Filters" at bounding box center [294, 185] width 42 height 13
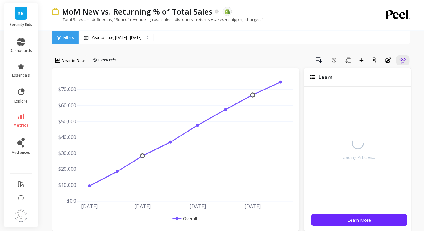
click at [61, 36] on div "Filters" at bounding box center [65, 38] width 27 height 14
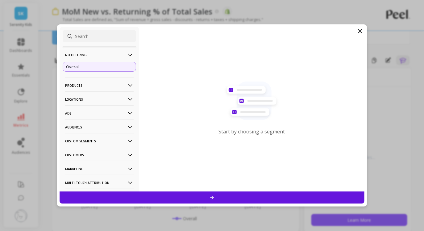
scroll to position [40, 0]
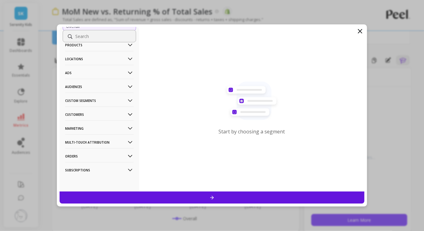
click at [92, 167] on p "Subscriptions" at bounding box center [99, 170] width 68 height 16
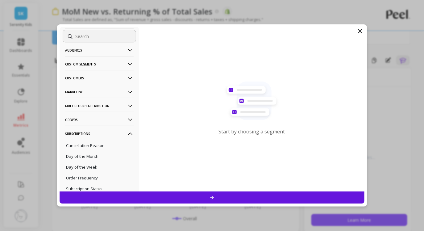
scroll to position [101, 0]
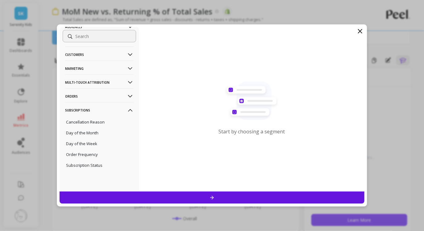
click at [92, 167] on p "Subscription Status" at bounding box center [84, 165] width 36 height 6
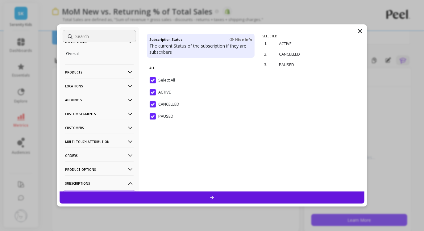
scroll to position [13, 0]
click at [83, 123] on p "Customers" at bounding box center [99, 128] width 68 height 16
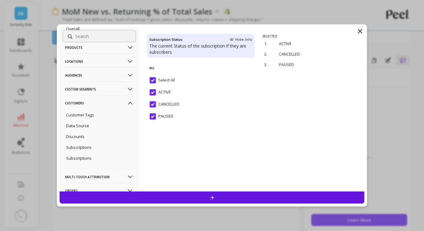
scroll to position [49, 0]
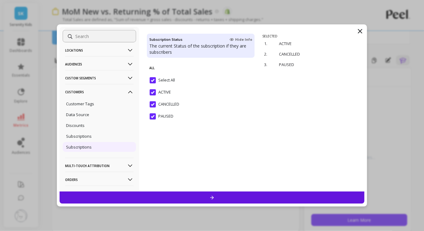
click at [83, 147] on p "Subscriptions" at bounding box center [79, 147] width 26 height 6
click at [137, 191] on div "No filtering Overall Products Product Collections Product Tags Product Types Pr…" at bounding box center [100, 109] width 80 height 164
click at [139, 194] on div at bounding box center [212, 197] width 305 height 12
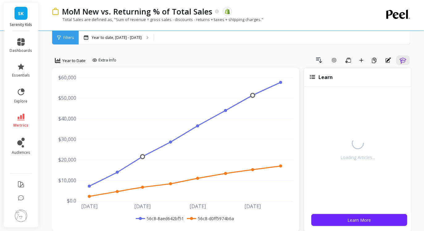
click at [69, 39] on span "Filters" at bounding box center [68, 37] width 10 height 5
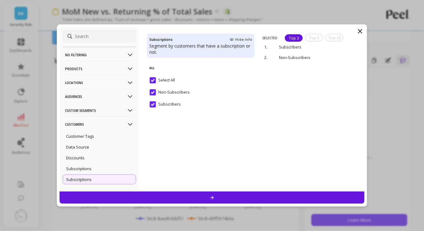
click at [157, 79] on input "Select All" at bounding box center [162, 80] width 25 height 6
click at [154, 79] on input "Select All" at bounding box center [162, 80] width 25 height 6
click at [183, 196] on div at bounding box center [212, 197] width 305 height 12
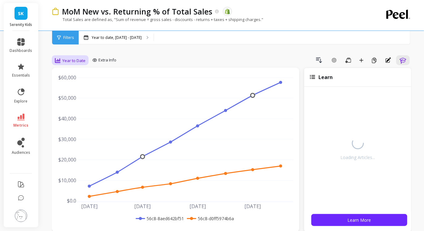
click at [78, 64] on div "Year to Date" at bounding box center [70, 60] width 31 height 7
click at [74, 114] on div "Monthly" at bounding box center [74, 109] width 43 height 11
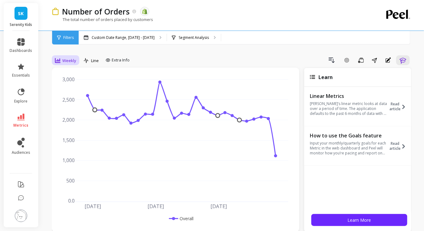
click at [60, 62] on icon at bounding box center [58, 60] width 6 height 5
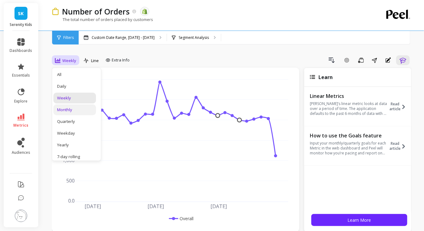
click at [74, 110] on div "Monthly" at bounding box center [74, 110] width 35 height 6
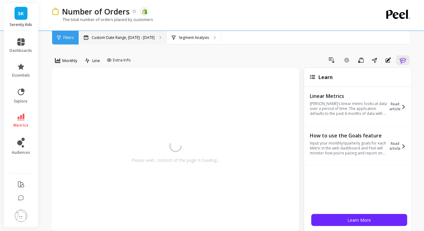
click at [122, 38] on p "Custom Date Range, [DATE] - [DATE]" at bounding box center [123, 37] width 63 height 5
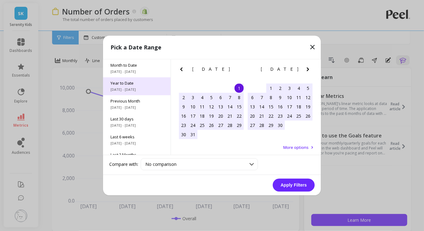
click at [136, 88] on span "[DATE] - [DATE]" at bounding box center [136, 89] width 53 height 5
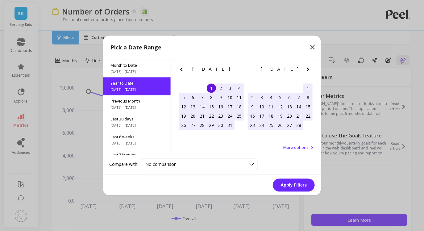
click at [285, 181] on button "Apply Filters" at bounding box center [294, 185] width 42 height 13
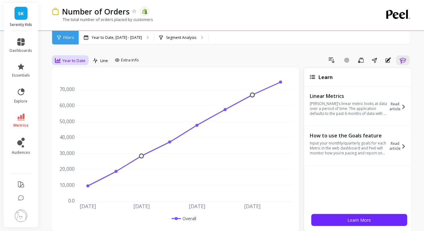
click at [73, 61] on span "Year to Date" at bounding box center [73, 61] width 23 height 6
click at [70, 109] on div "Monthly" at bounding box center [74, 110] width 35 height 6
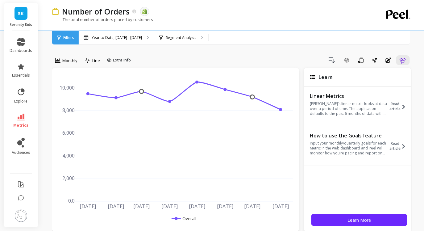
click at [65, 39] on span "Filters" at bounding box center [68, 37] width 10 height 5
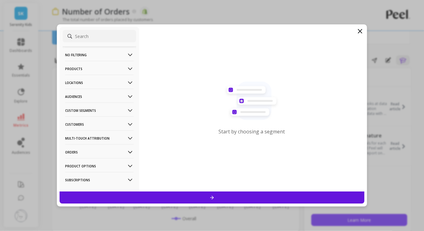
click at [92, 122] on p "Customers" at bounding box center [99, 124] width 68 height 16
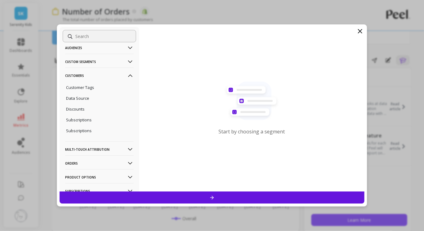
scroll to position [49, 0]
click at [88, 130] on p "Subscriptions" at bounding box center [79, 130] width 26 height 6
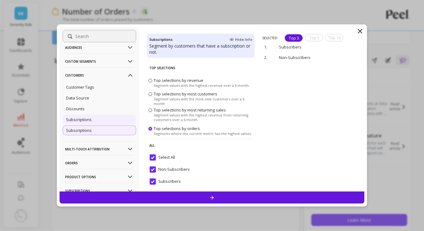
click at [88, 121] on p "Subscriptions" at bounding box center [79, 120] width 26 height 6
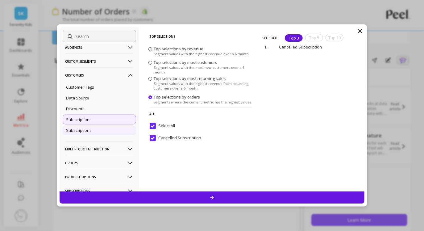
click at [88, 132] on p "Subscriptions" at bounding box center [79, 130] width 26 height 6
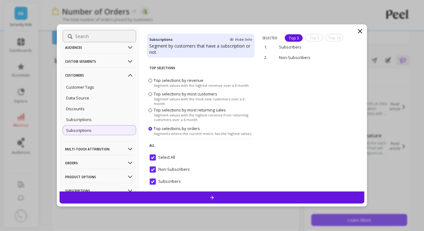
click at [152, 195] on div at bounding box center [212, 197] width 305 height 12
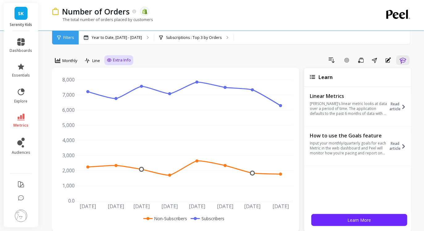
click at [118, 61] on span "Extra Info" at bounding box center [122, 60] width 18 height 6
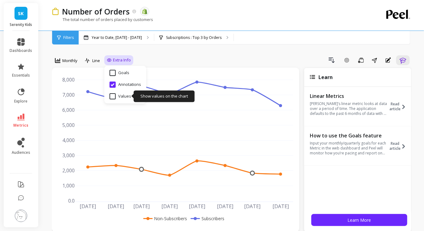
click at [116, 95] on input "Values" at bounding box center [120, 96] width 22 height 6
checkbox input "true"
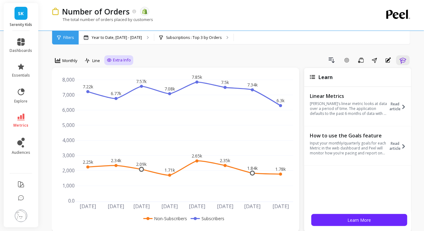
click at [175, 60] on div "Drill Down Add Goal Save Share Annotations Learn" at bounding box center [272, 60] width 278 height 10
click at [92, 63] on div "Line" at bounding box center [92, 60] width 15 height 7
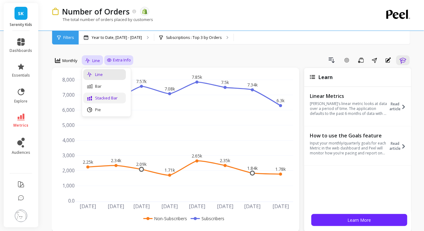
click at [99, 95] on div "Stacked Bar" at bounding box center [104, 98] width 35 height 6
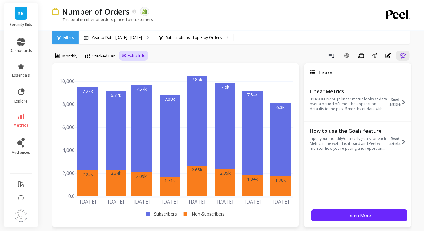
scroll to position [3, 0]
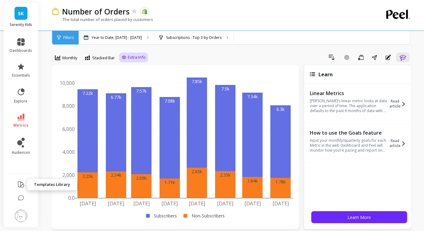
click at [23, 179] on button at bounding box center [20, 184] width 7 height 14
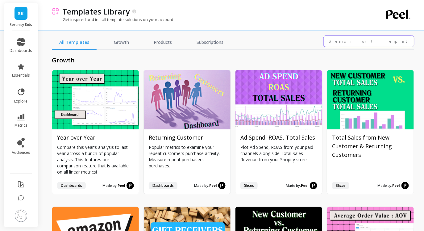
click at [342, 40] on input "text" at bounding box center [368, 40] width 91 height 11
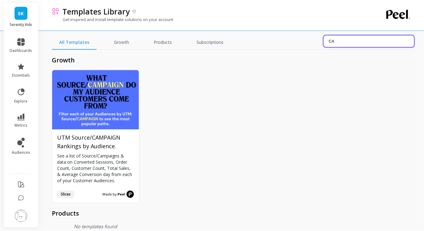
type input "C"
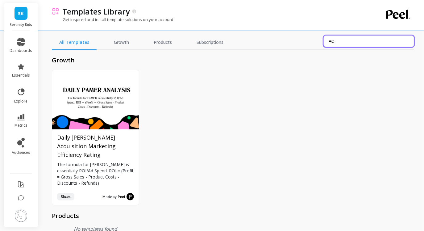
type input "A"
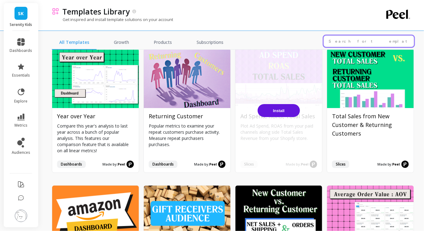
scroll to position [18, 0]
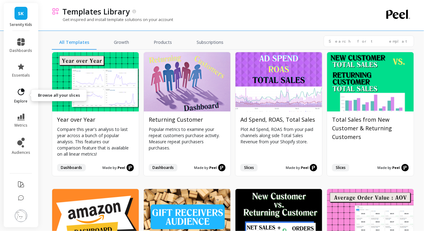
click at [21, 95] on icon at bounding box center [21, 91] width 7 height 7
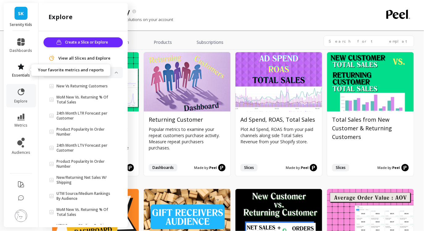
click at [20, 69] on icon at bounding box center [20, 66] width 7 height 7
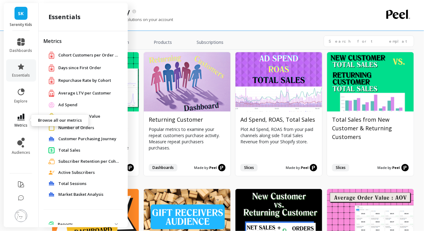
click at [22, 116] on icon at bounding box center [20, 116] width 7 height 7
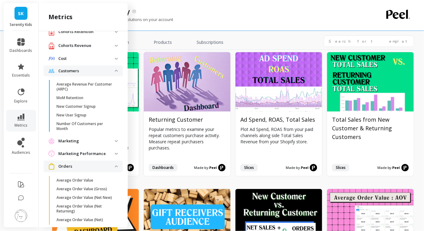
scroll to position [28, 0]
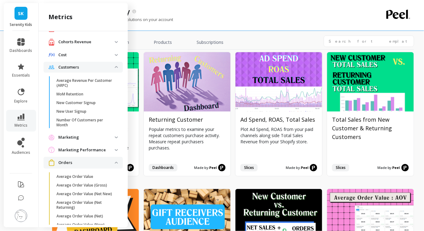
click at [83, 166] on span "Orders" at bounding box center [82, 162] width 79 height 11
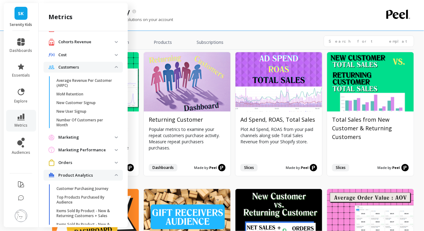
click at [96, 66] on p "Customers" at bounding box center [86, 67] width 56 height 6
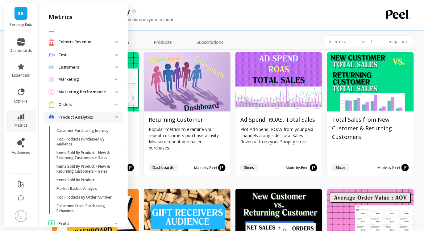
click at [80, 114] on p "Product Analytics" at bounding box center [86, 117] width 56 height 6
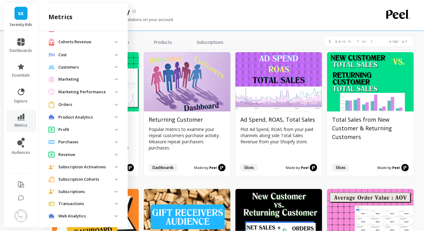
scroll to position [31, 0]
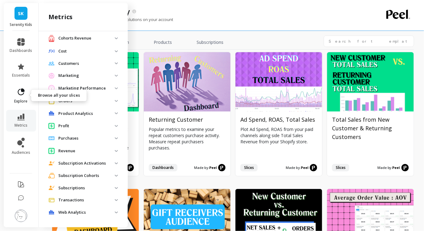
click at [22, 98] on link "explore" at bounding box center [21, 96] width 23 height 16
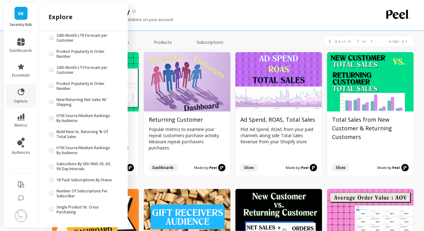
scroll to position [0, 0]
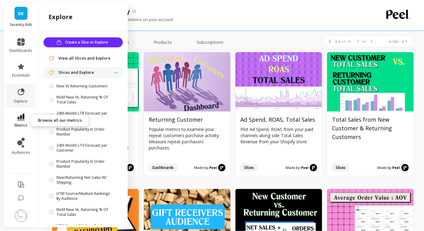
click at [19, 116] on icon at bounding box center [20, 116] width 7 height 7
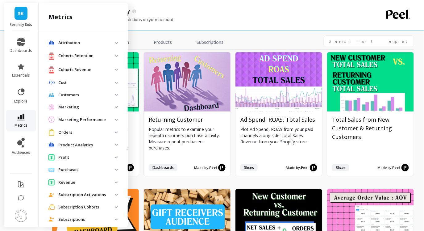
scroll to position [31, 0]
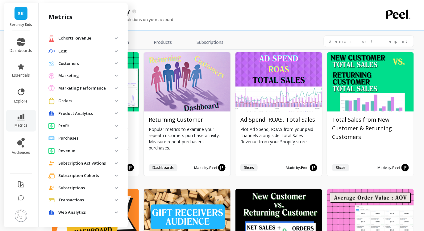
click at [92, 187] on p "Subscriptions" at bounding box center [86, 188] width 56 height 6
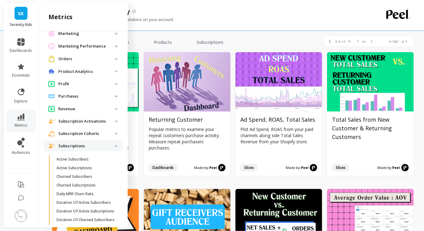
scroll to position [77, 0]
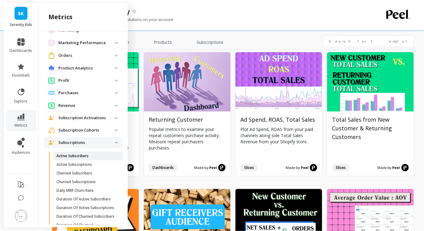
click at [80, 156] on p "Active Subscribers" at bounding box center [72, 155] width 32 height 5
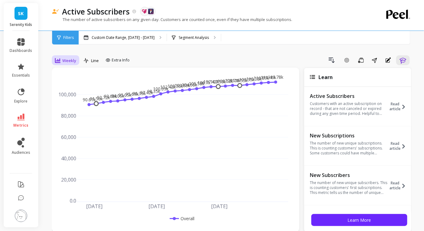
click at [64, 60] on span "Weekly" at bounding box center [69, 61] width 14 height 6
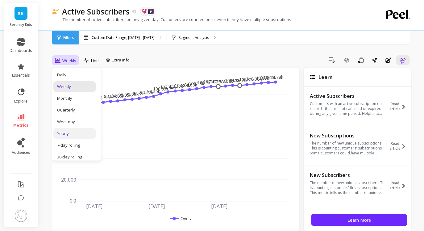
scroll to position [6, 0]
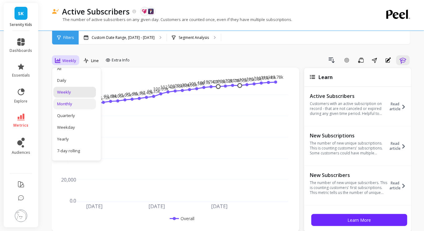
click at [72, 105] on div "Monthly" at bounding box center [74, 104] width 35 height 6
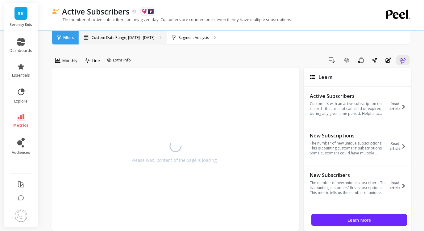
click at [118, 39] on p "Custom Date Range, [DATE] - [DATE]" at bounding box center [123, 37] width 63 height 5
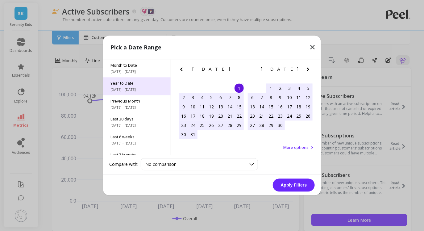
click at [126, 88] on span "[DATE] - [DATE]" at bounding box center [136, 89] width 53 height 5
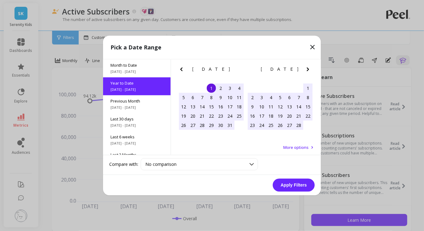
click at [301, 187] on button "Apply Filters" at bounding box center [294, 185] width 42 height 13
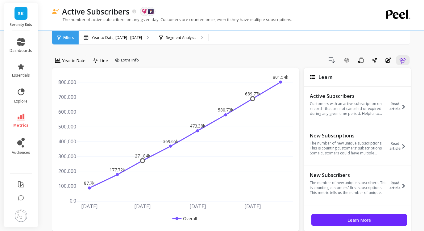
click at [72, 60] on span "Year to Date" at bounding box center [73, 61] width 23 height 6
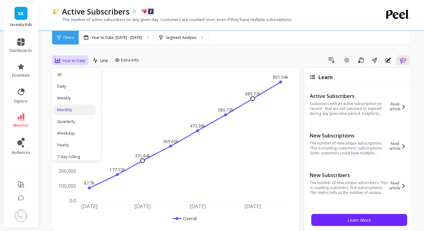
click at [72, 110] on div "Monthly" at bounding box center [74, 110] width 35 height 6
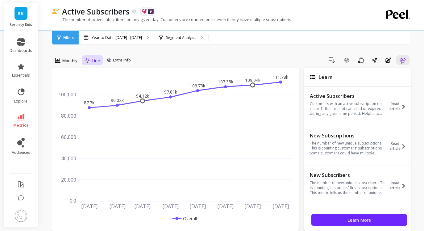
click at [97, 62] on span "Line" at bounding box center [96, 61] width 8 height 6
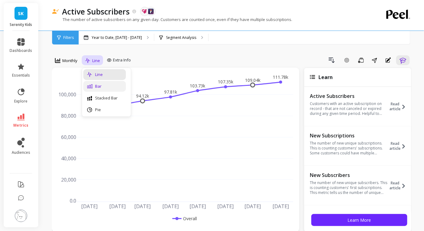
click at [98, 86] on div "Bar" at bounding box center [104, 86] width 35 height 6
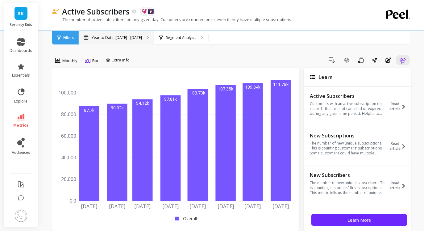
click at [99, 37] on p "Year to Date, [DATE] - [DATE]" at bounding box center [117, 37] width 50 height 5
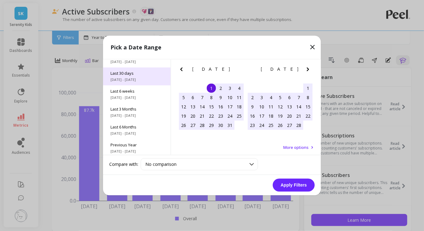
scroll to position [83, 0]
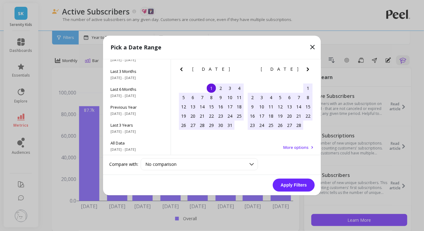
click at [302, 145] on span "More options" at bounding box center [295, 148] width 25 height 6
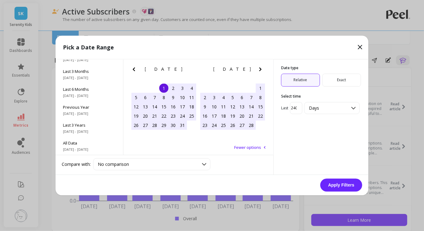
click at [358, 46] on icon at bounding box center [359, 46] width 7 height 7
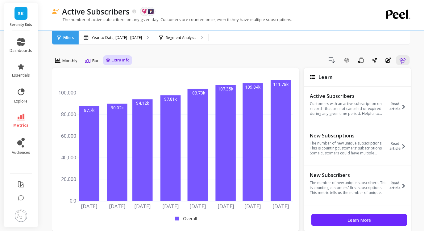
click at [120, 58] on span "Extra Info" at bounding box center [121, 60] width 18 height 6
click at [63, 61] on span "Monthly" at bounding box center [69, 61] width 15 height 6
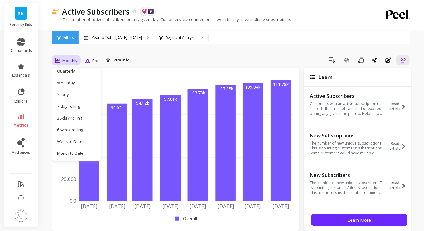
scroll to position [0, 0]
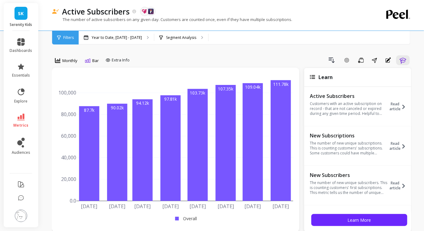
click at [150, 58] on div "Drill Down Add Goal Save Share Annotations Learn" at bounding box center [271, 60] width 279 height 10
click at [92, 62] on span "Bar" at bounding box center [95, 61] width 6 height 6
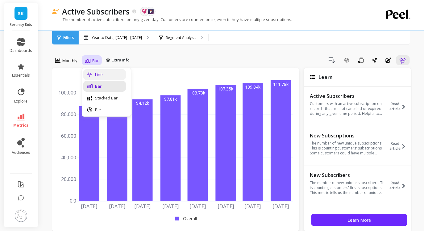
click at [99, 75] on div "Line" at bounding box center [104, 75] width 35 height 6
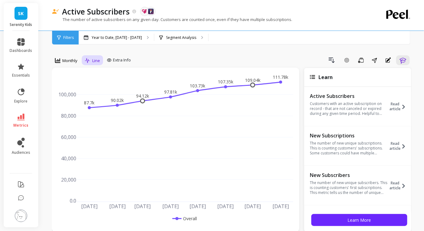
click at [95, 61] on span "Line" at bounding box center [96, 61] width 8 height 6
click at [99, 99] on div "Stacked Bar" at bounding box center [104, 98] width 35 height 6
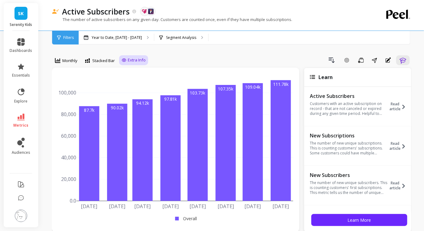
click at [138, 59] on span "Extra Info" at bounding box center [137, 60] width 18 height 6
click at [105, 63] on span "Stacked Bar" at bounding box center [103, 61] width 23 height 6
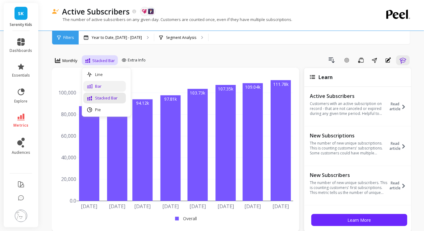
click at [104, 84] on div "Bar" at bounding box center [104, 86] width 35 height 6
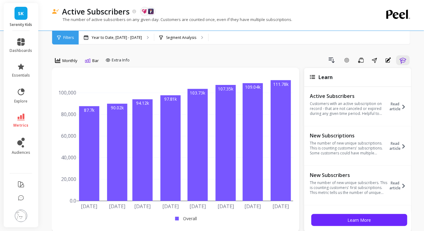
click at [22, 99] on span "explore" at bounding box center [20, 101] width 13 height 5
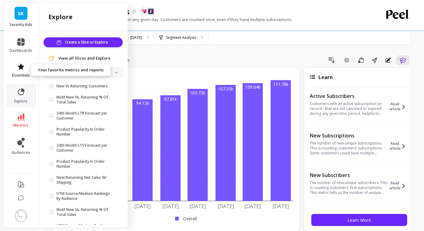
click at [22, 69] on icon at bounding box center [21, 67] width 6 height 6
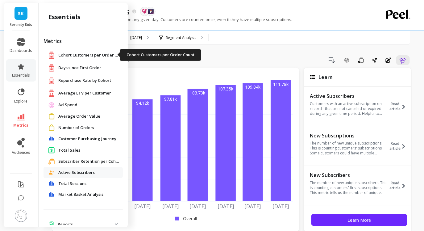
click at [92, 56] on span "Cohort Customers per Order Count" at bounding box center [89, 55] width 62 height 6
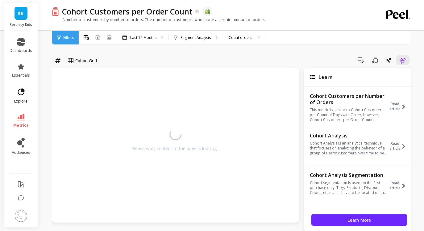
click at [23, 98] on link "explore" at bounding box center [21, 96] width 23 height 16
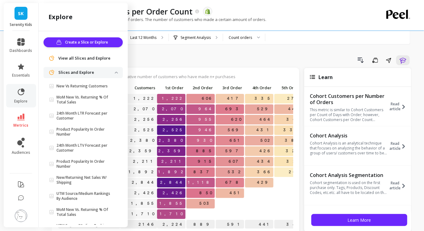
click at [23, 124] on span "metrics" at bounding box center [21, 125] width 15 height 5
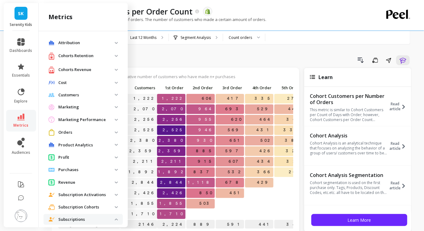
scroll to position [77, 0]
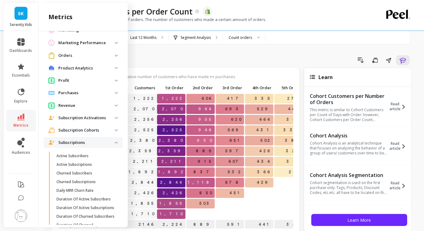
click at [83, 131] on p "Subscription Cohorts" at bounding box center [86, 130] width 56 height 6
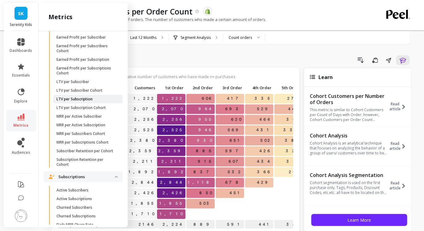
scroll to position [199, 0]
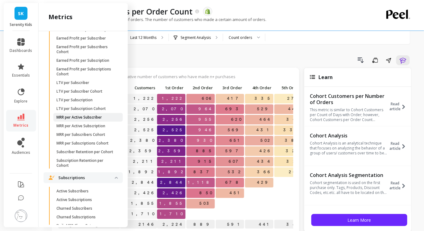
click at [94, 120] on p "MRR per Active Subscriber" at bounding box center [78, 117] width 45 height 5
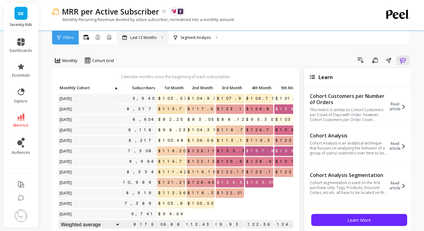
click at [139, 37] on p "Last 12 Months" at bounding box center [143, 37] width 26 height 5
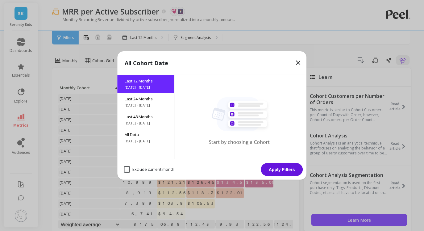
click at [127, 169] on month "Exclude current month" at bounding box center [149, 169] width 51 height 6
checkbox month "true"
click at [281, 168] on button "Apply Filters" at bounding box center [282, 169] width 42 height 13
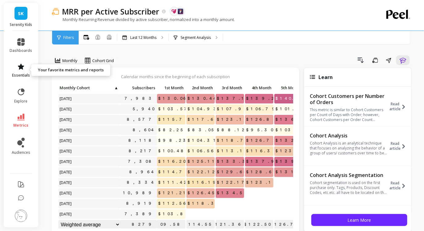
click at [20, 76] on span "essentials" at bounding box center [21, 75] width 18 height 5
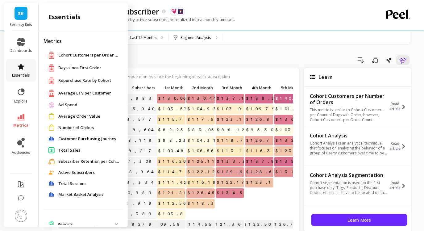
click at [23, 68] on icon at bounding box center [20, 66] width 7 height 7
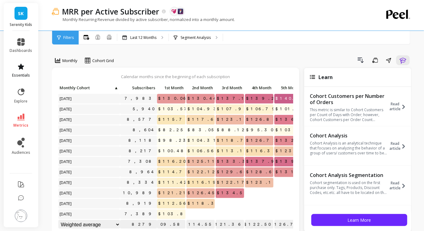
click at [23, 68] on icon at bounding box center [20, 66] width 7 height 7
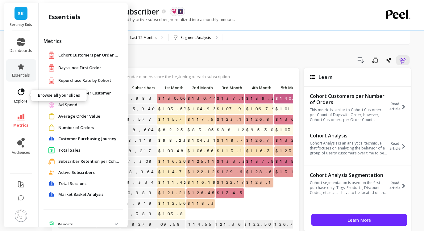
click at [19, 95] on icon at bounding box center [21, 92] width 9 height 9
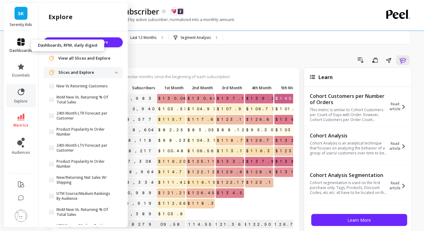
click at [23, 48] on span "dashboards" at bounding box center [21, 50] width 23 height 5
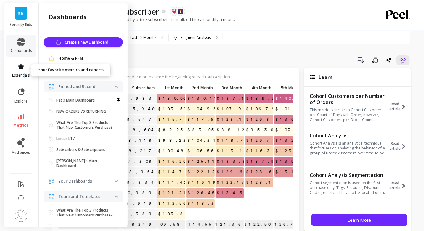
click at [24, 74] on span "essentials" at bounding box center [21, 75] width 18 height 5
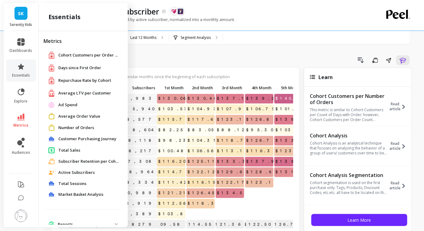
click at [18, 122] on link "metrics" at bounding box center [21, 120] width 23 height 14
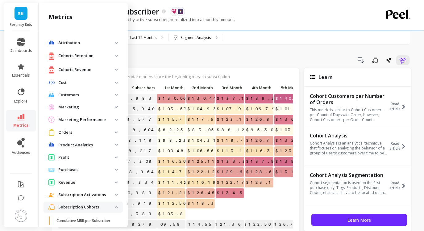
scroll to position [199, 0]
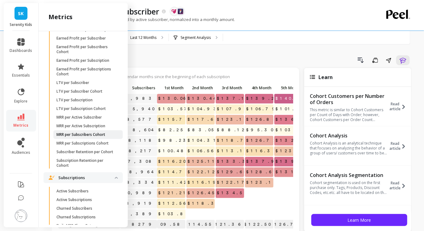
click at [86, 137] on p "MRR per Subscribers Cohort" at bounding box center [80, 134] width 49 height 5
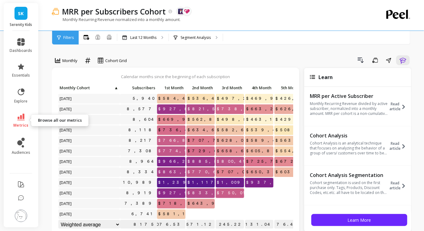
click at [21, 117] on icon at bounding box center [20, 116] width 7 height 7
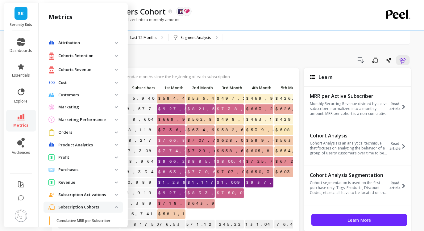
scroll to position [199, 0]
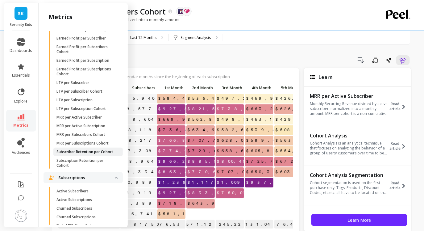
click at [84, 154] on p "Subscriber Retention per Cohort" at bounding box center [84, 151] width 57 height 5
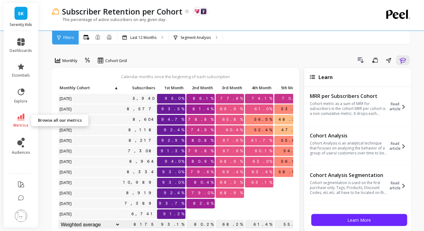
click at [20, 118] on icon at bounding box center [20, 116] width 7 height 7
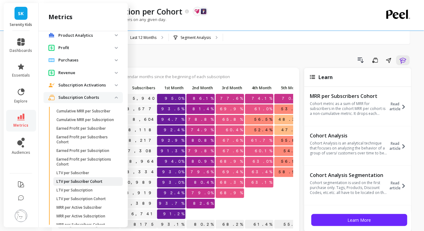
scroll to position [109, 0]
click at [84, 99] on p "Subscription Cohorts" at bounding box center [86, 98] width 56 height 6
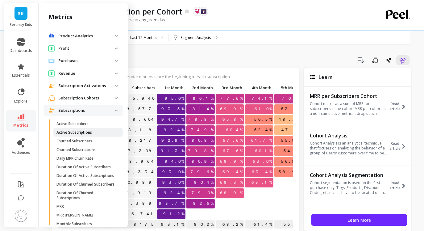
click at [81, 133] on p "Active Subscriptions" at bounding box center [73, 132] width 35 height 5
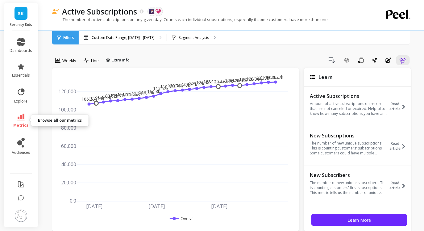
click at [29, 118] on link "metrics" at bounding box center [21, 120] width 23 height 14
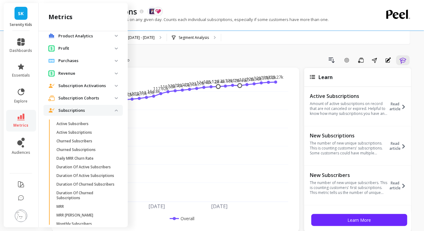
click at [91, 106] on span "Subscriptions" at bounding box center [82, 110] width 79 height 11
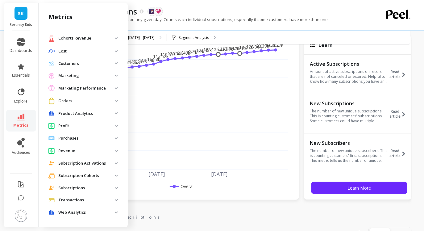
scroll to position [31, 0]
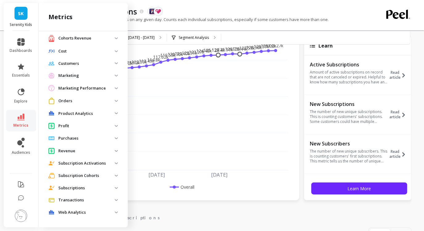
click at [88, 175] on p "Subscription Cohorts" at bounding box center [86, 175] width 56 height 6
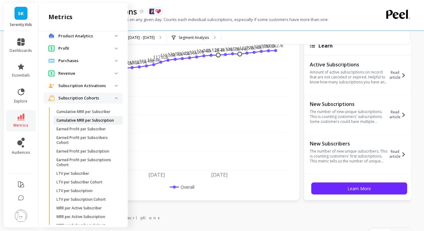
click at [85, 119] on p "Cumulative MRR per Subscription" at bounding box center [84, 120] width 57 height 5
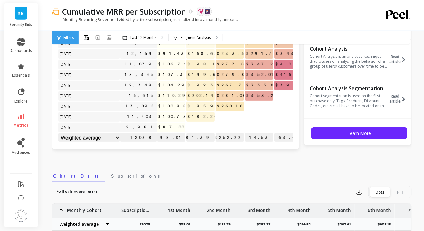
scroll to position [96, 0]
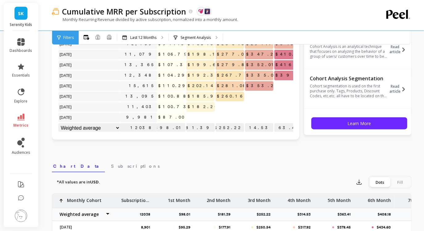
click at [111, 163] on nav "Chart Data Subscriptions" at bounding box center [231, 165] width 359 height 14
click at [111, 163] on span "Subscriptions" at bounding box center [135, 166] width 48 height 6
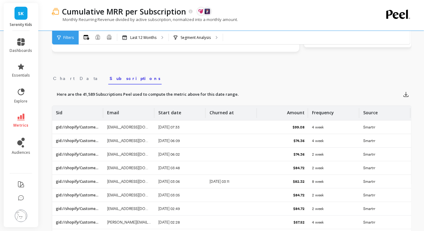
scroll to position [181, 0]
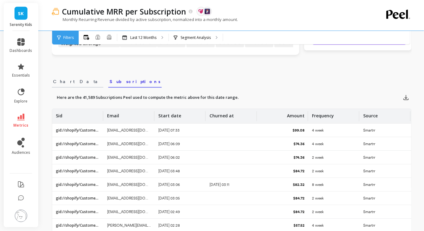
click at [62, 81] on span "Chart Data" at bounding box center [77, 81] width 49 height 6
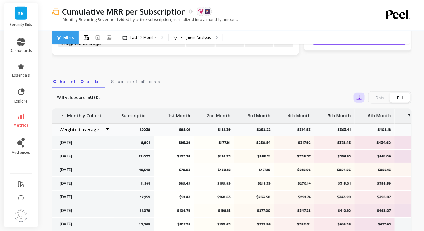
click at [358, 96] on icon "button" at bounding box center [359, 97] width 6 height 6
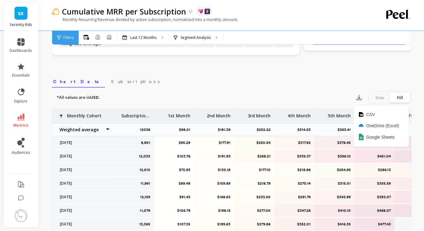
click at [314, 76] on nav "Chart Data Subscriptions" at bounding box center [231, 80] width 359 height 14
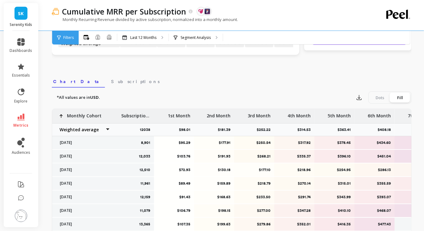
click at [380, 95] on div "Dots" at bounding box center [379, 97] width 20 height 10
click at [0, 0] on input "Dots Fill" at bounding box center [0, 0] width 0 height 0
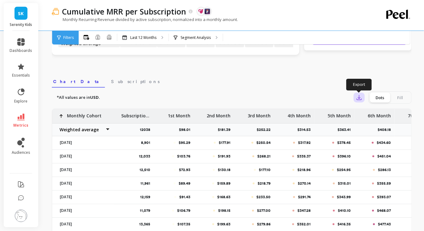
click at [359, 97] on icon "button" at bounding box center [359, 97] width 5 height 5
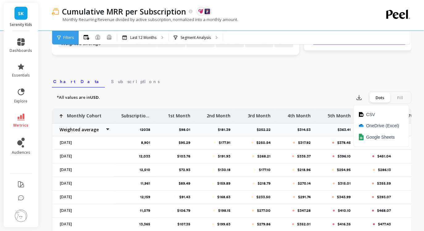
click at [311, 94] on div "*All values are in USD. Export CSV OneDrive (Excel) Google Sheets Dots Fill" at bounding box center [231, 97] width 359 height 12
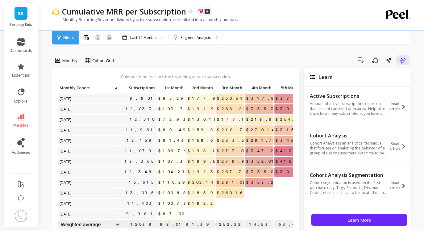
scroll to position [0, 0]
click at [152, 38] on p "Last 12 Months" at bounding box center [143, 37] width 26 height 5
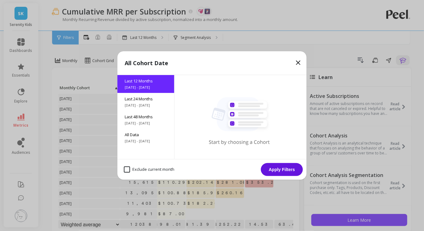
click at [126, 171] on month "Exclude current month" at bounding box center [149, 169] width 51 height 6
checkbox month "true"
click at [274, 171] on button "Apply Filters" at bounding box center [282, 169] width 42 height 13
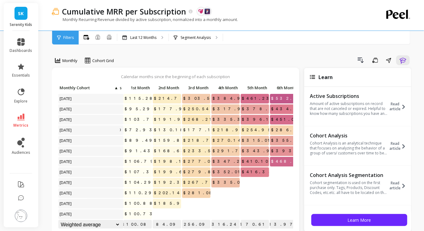
scroll to position [0, 34]
click at [113, 62] on span "Cohort Grid" at bounding box center [103, 61] width 22 height 6
click at [111, 84] on div "Cohort Line" at bounding box center [104, 86] width 35 height 6
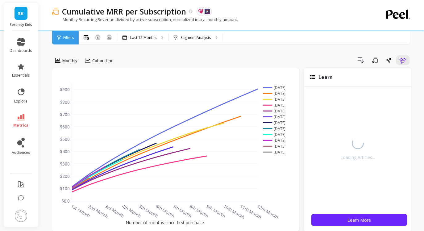
click at [104, 55] on div "Cohort Line" at bounding box center [99, 60] width 32 height 10
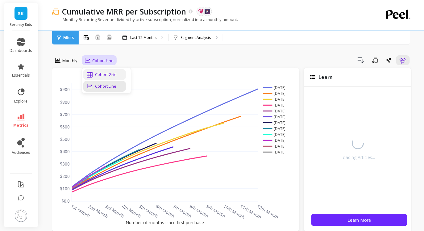
click at [99, 74] on div "Cohort Grid" at bounding box center [104, 75] width 35 height 6
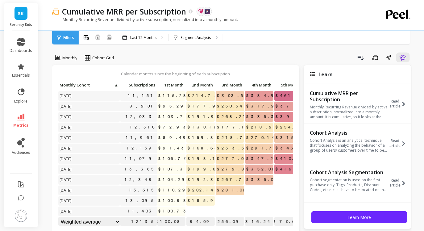
scroll to position [2, 0]
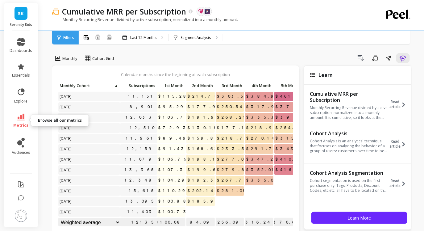
click at [18, 123] on span "metrics" at bounding box center [21, 125] width 15 height 5
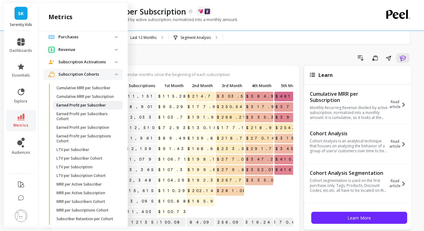
scroll to position [135, 0]
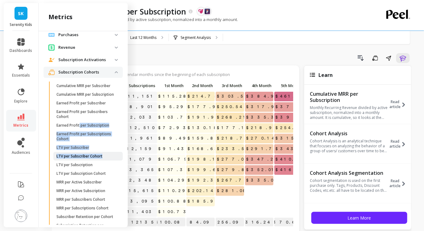
drag, startPoint x: 80, startPoint y: 132, endPoint x: 117, endPoint y: 161, distance: 46.9
click at [117, 161] on ul "Cumulative MRR per Subscriber Cumulative MRR per Subscription Earned Profit per…" at bounding box center [84, 158] width 77 height 155
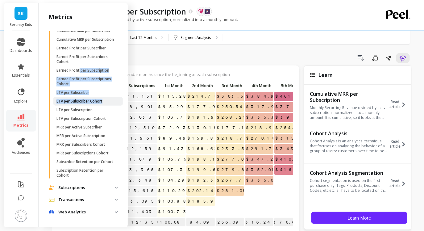
scroll to position [194, 0]
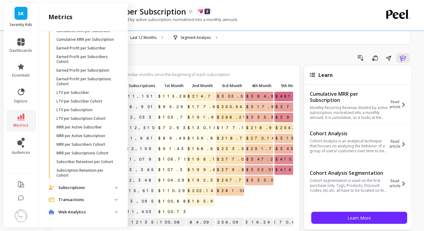
click at [235, 60] on div "Drill Down Save Share Learn" at bounding box center [264, 58] width 293 height 10
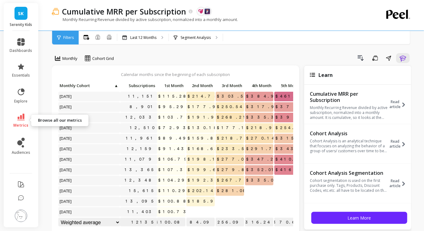
click at [23, 122] on link "metrics" at bounding box center [21, 120] width 23 height 14
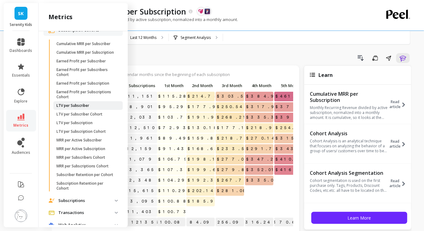
scroll to position [194, 0]
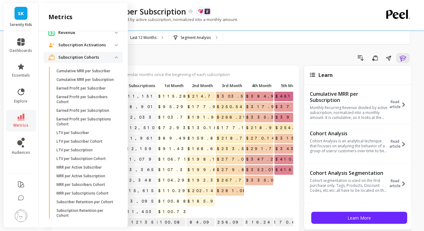
click at [83, 59] on p "Subscription Cohorts" at bounding box center [86, 57] width 56 height 6
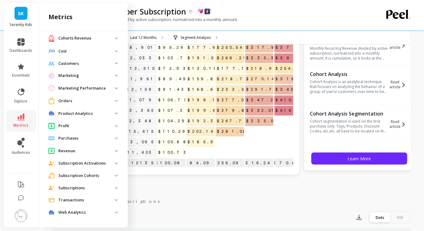
scroll to position [62, 0]
click at [77, 191] on span "Subscriptions" at bounding box center [82, 187] width 79 height 11
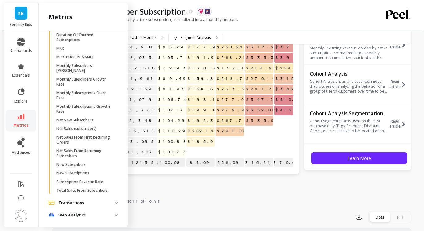
scroll to position [269, 0]
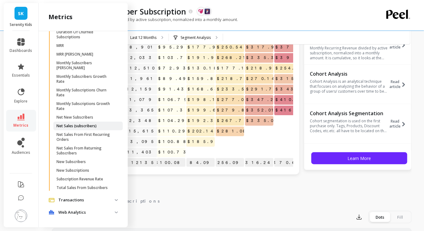
click at [74, 126] on p "Net Sales (subscribers)" at bounding box center [76, 125] width 40 height 5
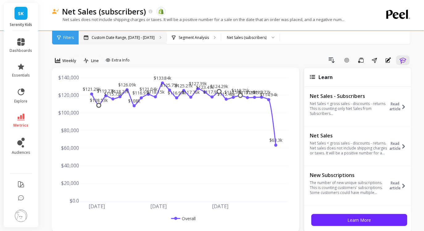
click at [126, 39] on p "Custom Date Range, [DATE] - [DATE]" at bounding box center [123, 37] width 63 height 5
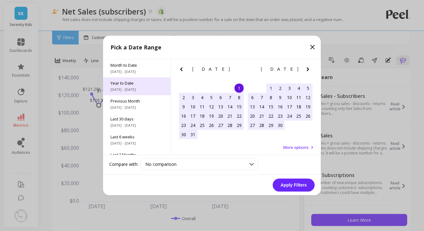
click at [125, 86] on div "Year to Date [DATE] - [DATE]" at bounding box center [137, 86] width 68 height 18
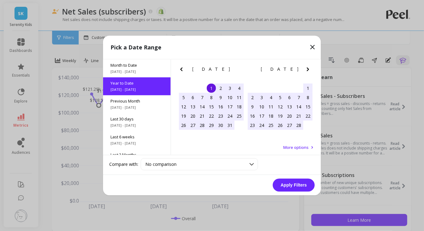
click at [289, 183] on button "Apply Filters" at bounding box center [294, 185] width 42 height 13
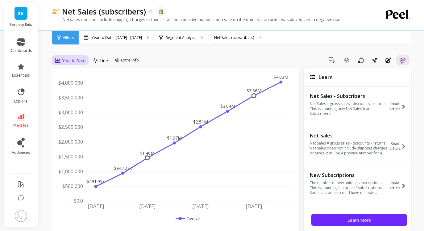
click at [73, 60] on span "Year to Date" at bounding box center [73, 61] width 23 height 6
click at [66, 109] on div "Monthly" at bounding box center [74, 110] width 35 height 6
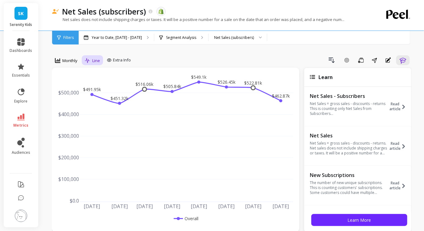
click at [94, 59] on span "Line" at bounding box center [96, 61] width 8 height 6
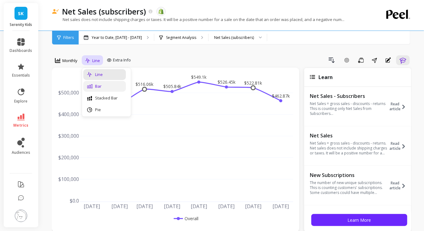
click at [99, 86] on div "Bar" at bounding box center [104, 86] width 35 height 6
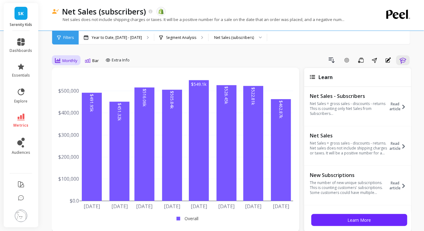
click at [71, 62] on span "Monthly" at bounding box center [69, 61] width 15 height 6
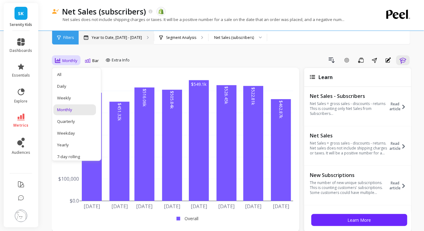
click at [126, 37] on p "Year to Date, [DATE] - [DATE]" at bounding box center [117, 37] width 50 height 5
